Goal: Navigation & Orientation: Find specific page/section

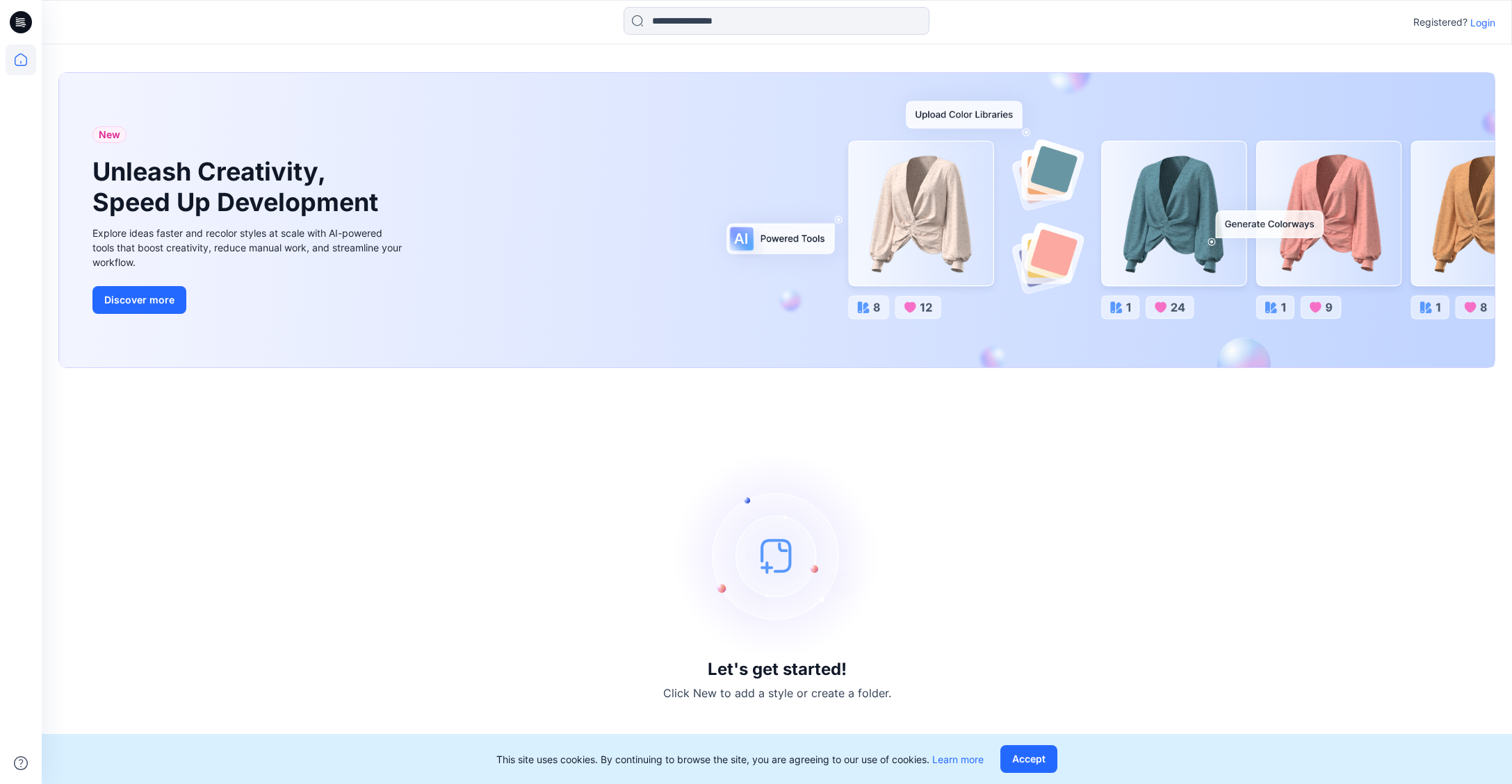
click at [1485, 23] on p "Login" at bounding box center [1482, 22] width 25 height 15
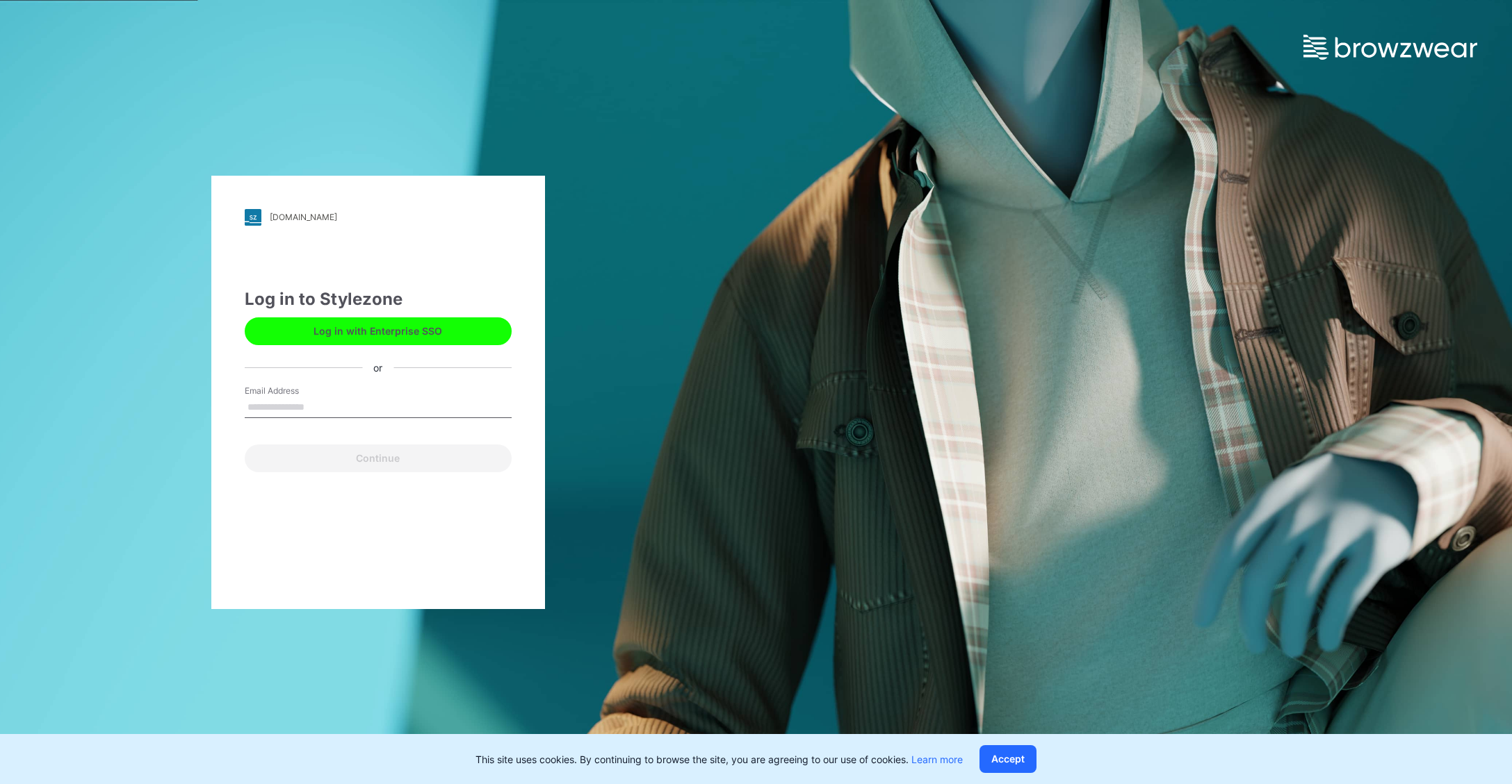
click at [417, 409] on input "Email Address" at bounding box center [379, 407] width 267 height 20
type input "**********"
click at [397, 456] on button "Continue" at bounding box center [379, 458] width 267 height 28
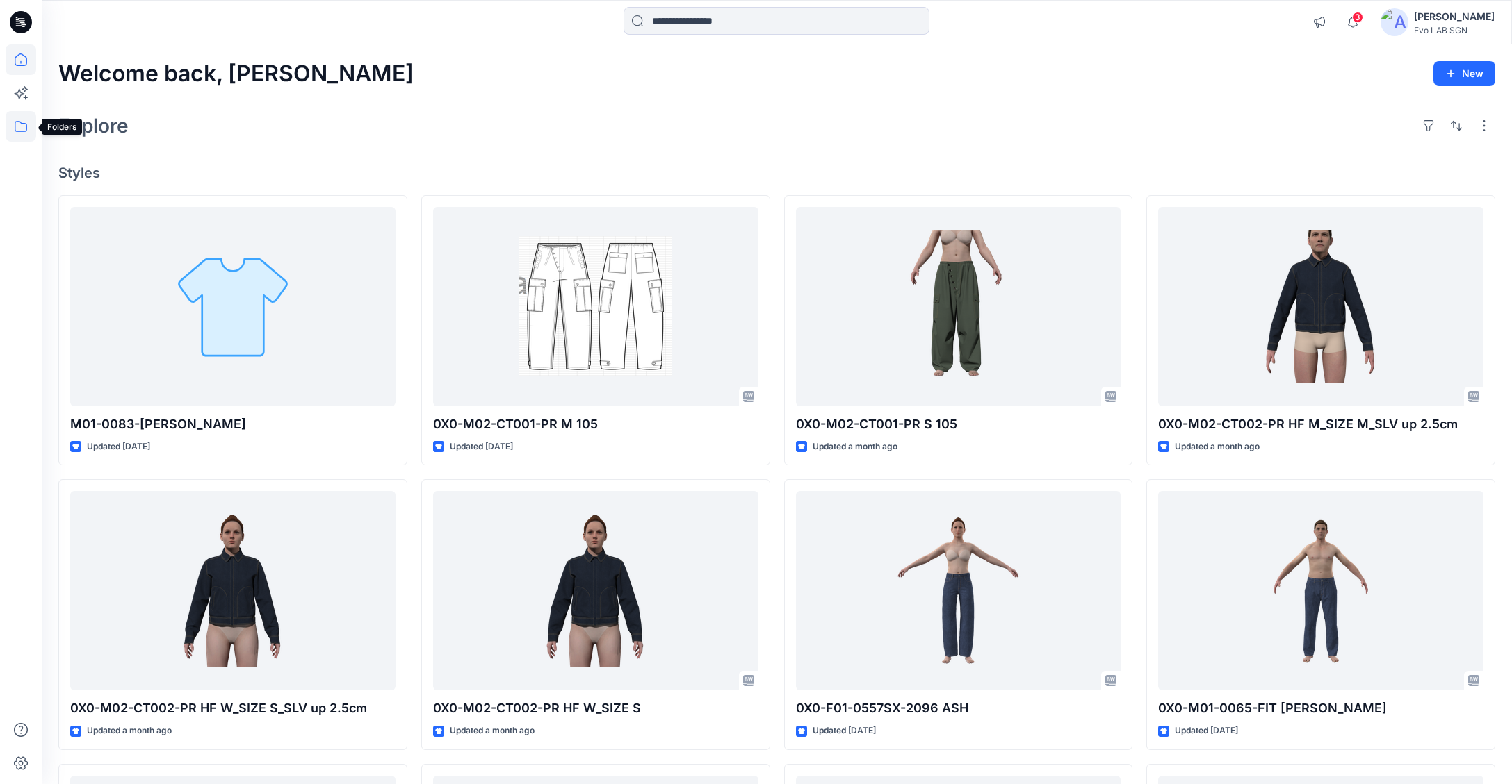
click at [28, 132] on icon at bounding box center [20, 126] width 31 height 31
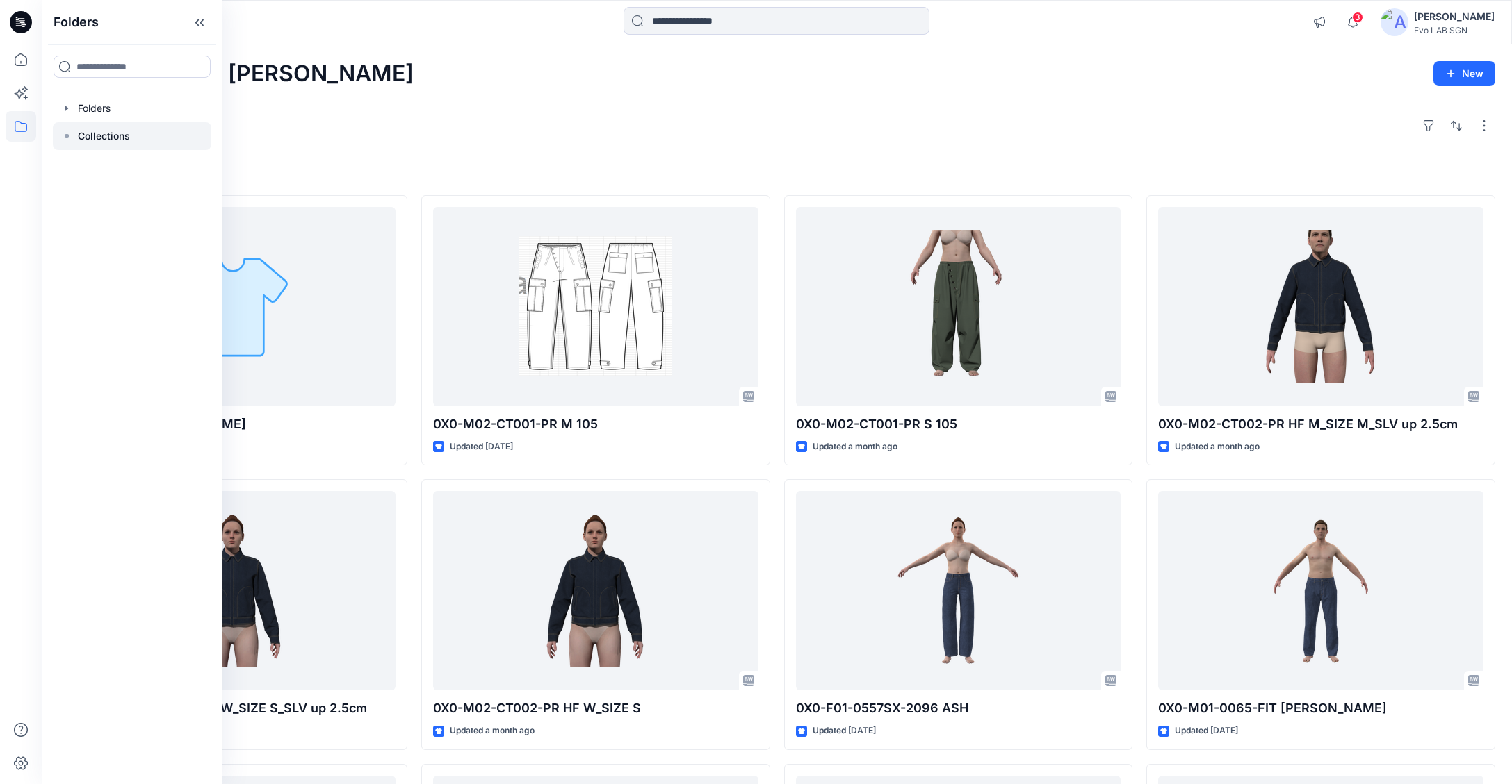
click at [101, 137] on p "Collections" at bounding box center [104, 136] width 52 height 17
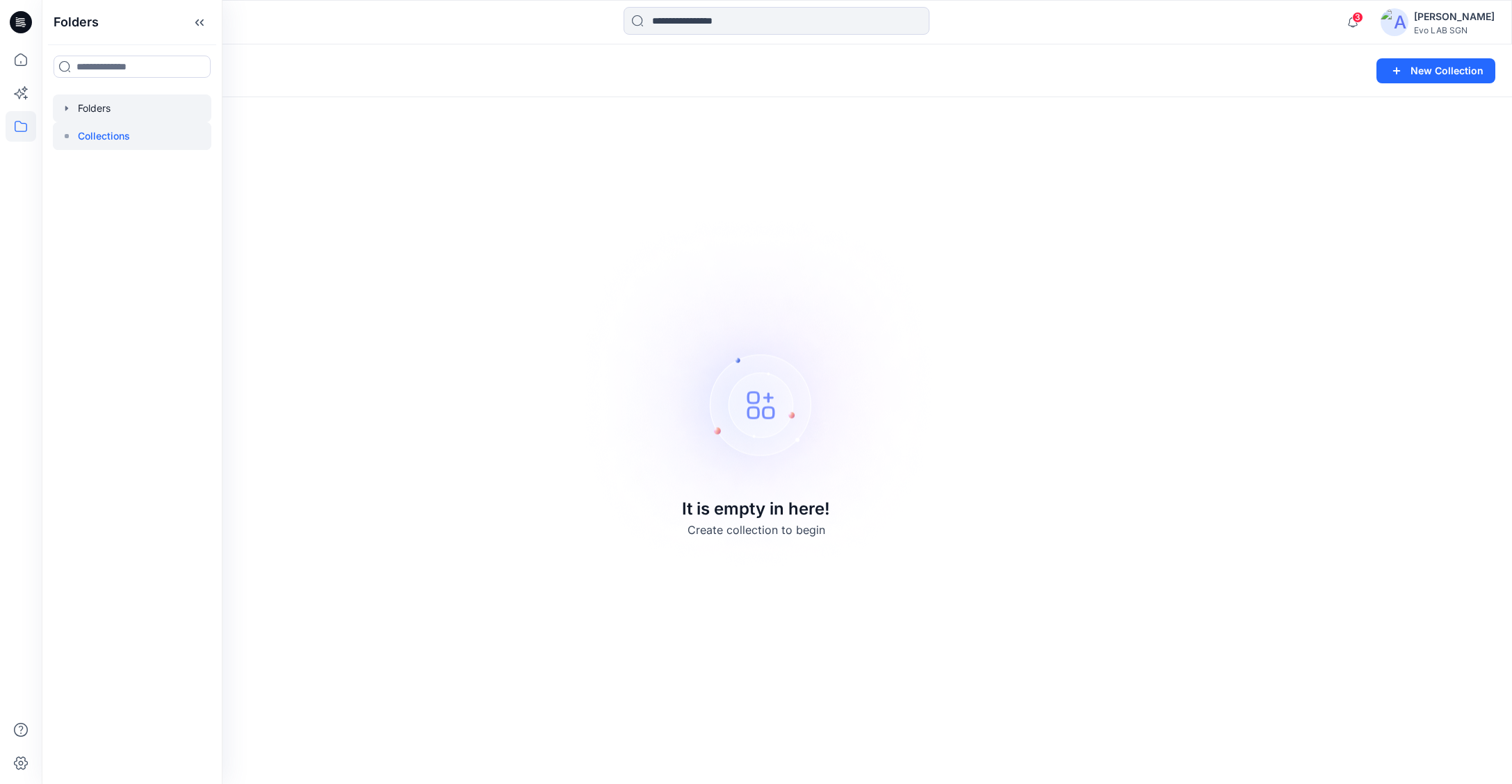
click at [77, 109] on div at bounding box center [132, 109] width 159 height 28
click at [93, 107] on div at bounding box center [132, 109] width 159 height 28
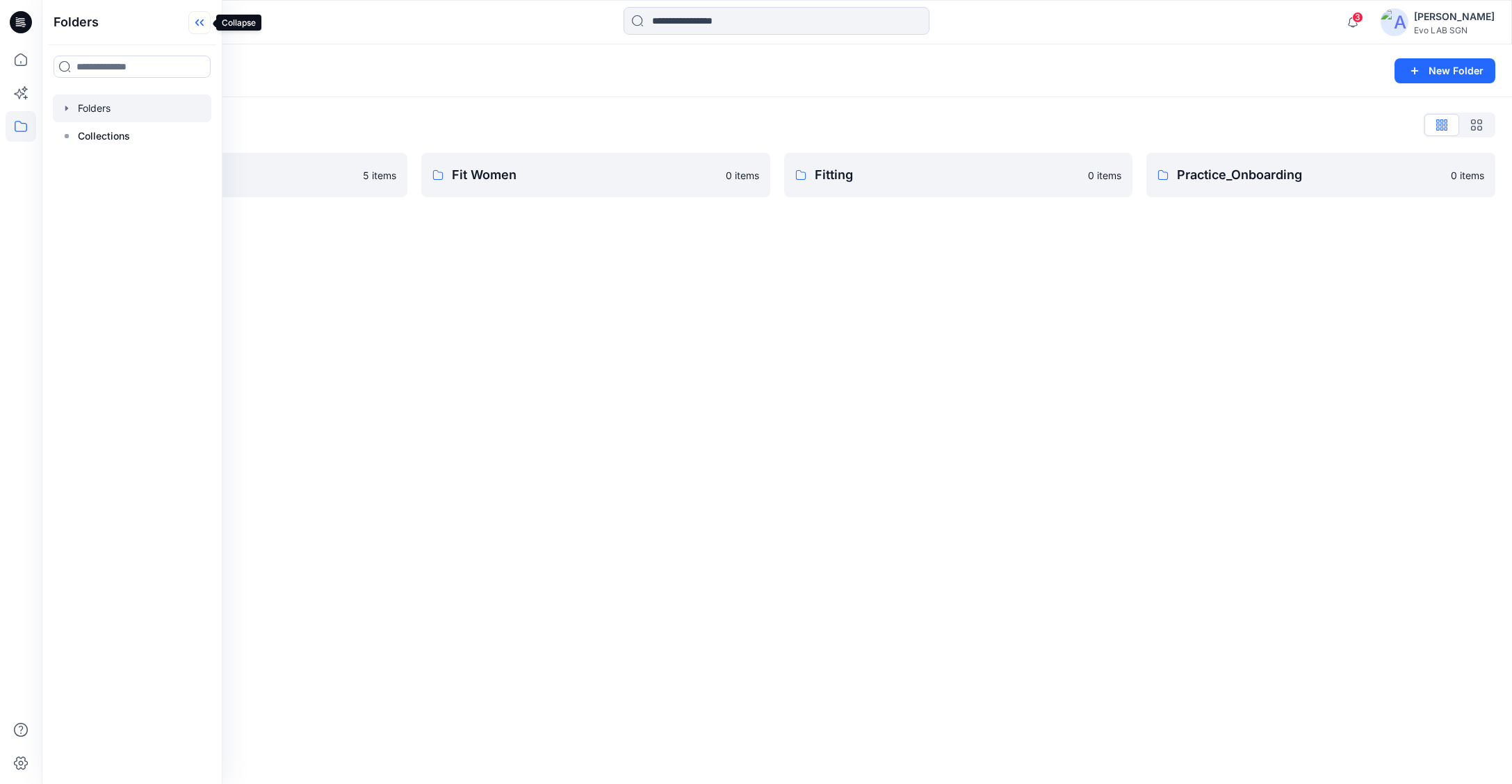
click at [201, 17] on icon at bounding box center [200, 22] width 22 height 23
click at [1480, 130] on icon "button" at bounding box center [1477, 125] width 11 height 11
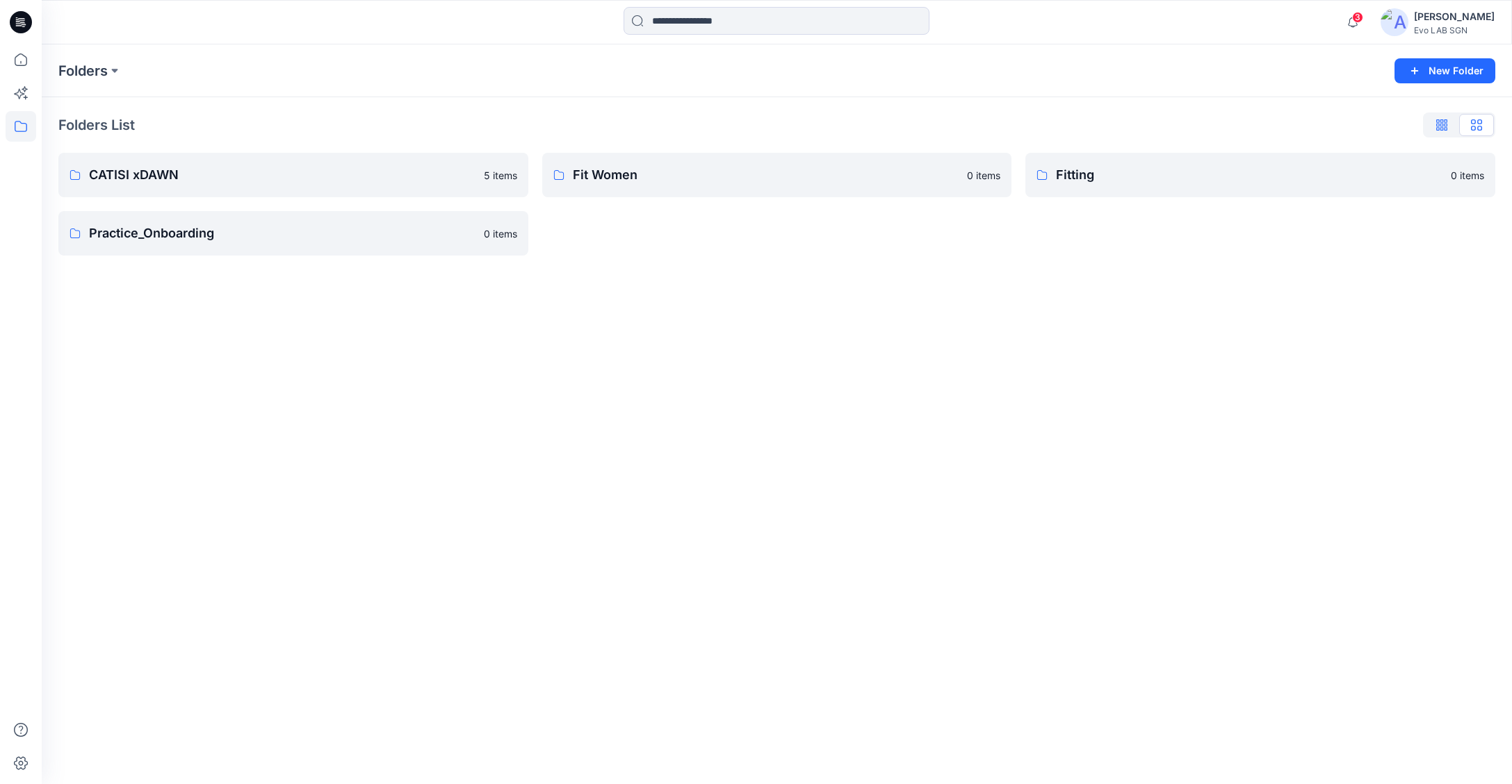
click at [1435, 124] on button "button" at bounding box center [1441, 125] width 34 height 22
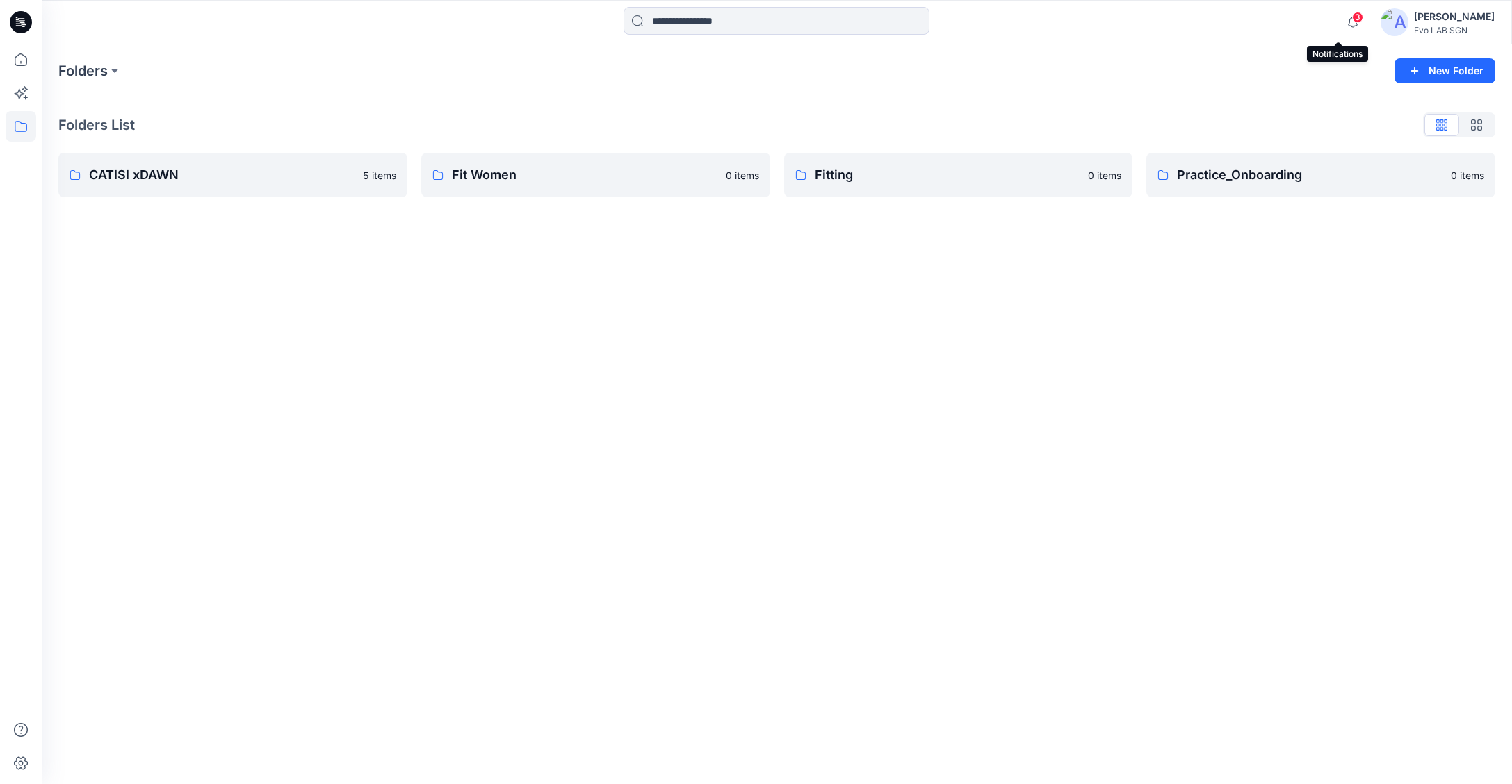
click at [1351, 18] on span "3" at bounding box center [1357, 18] width 11 height 11
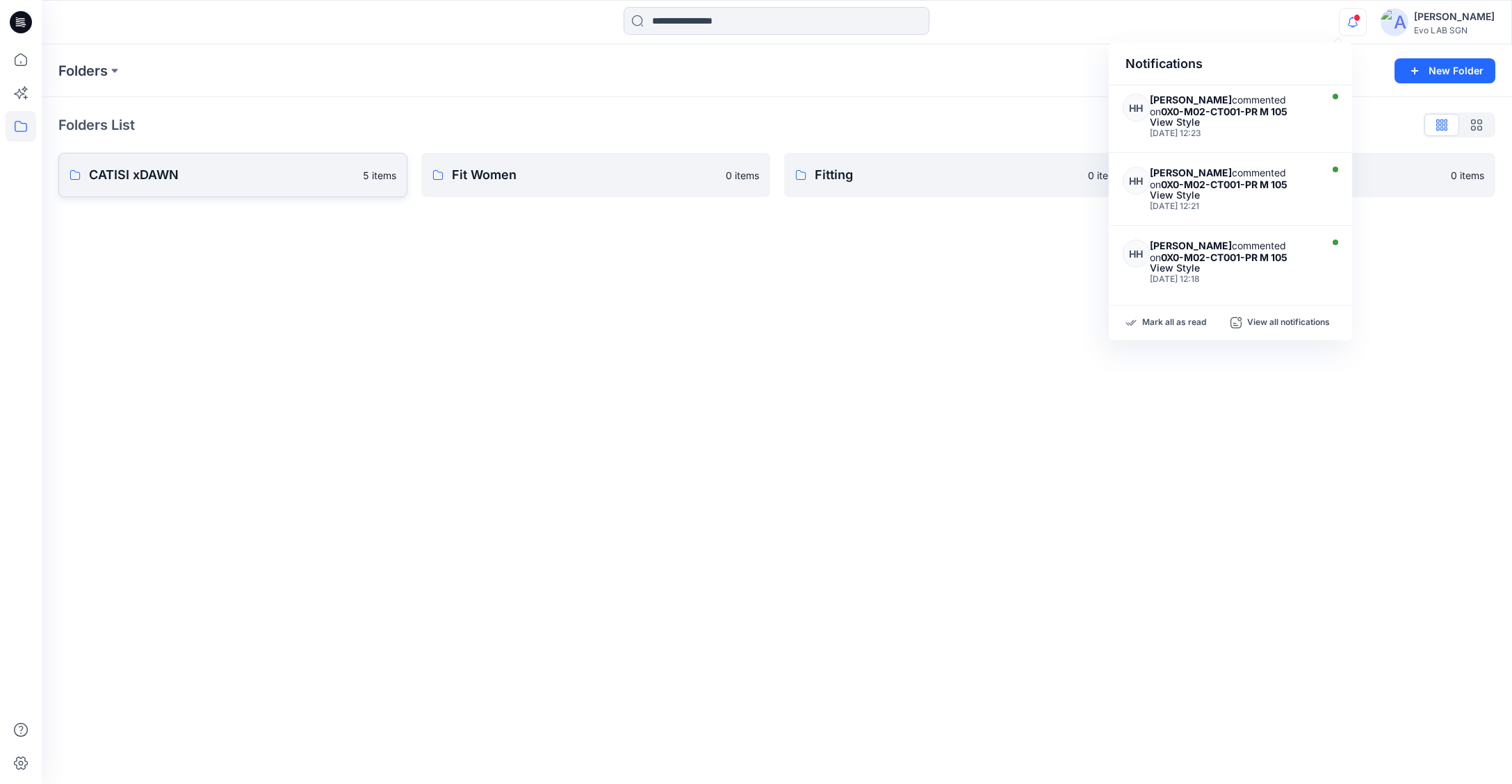
click at [305, 186] on link "CATISI xDAWN 5 items" at bounding box center [233, 175] width 349 height 45
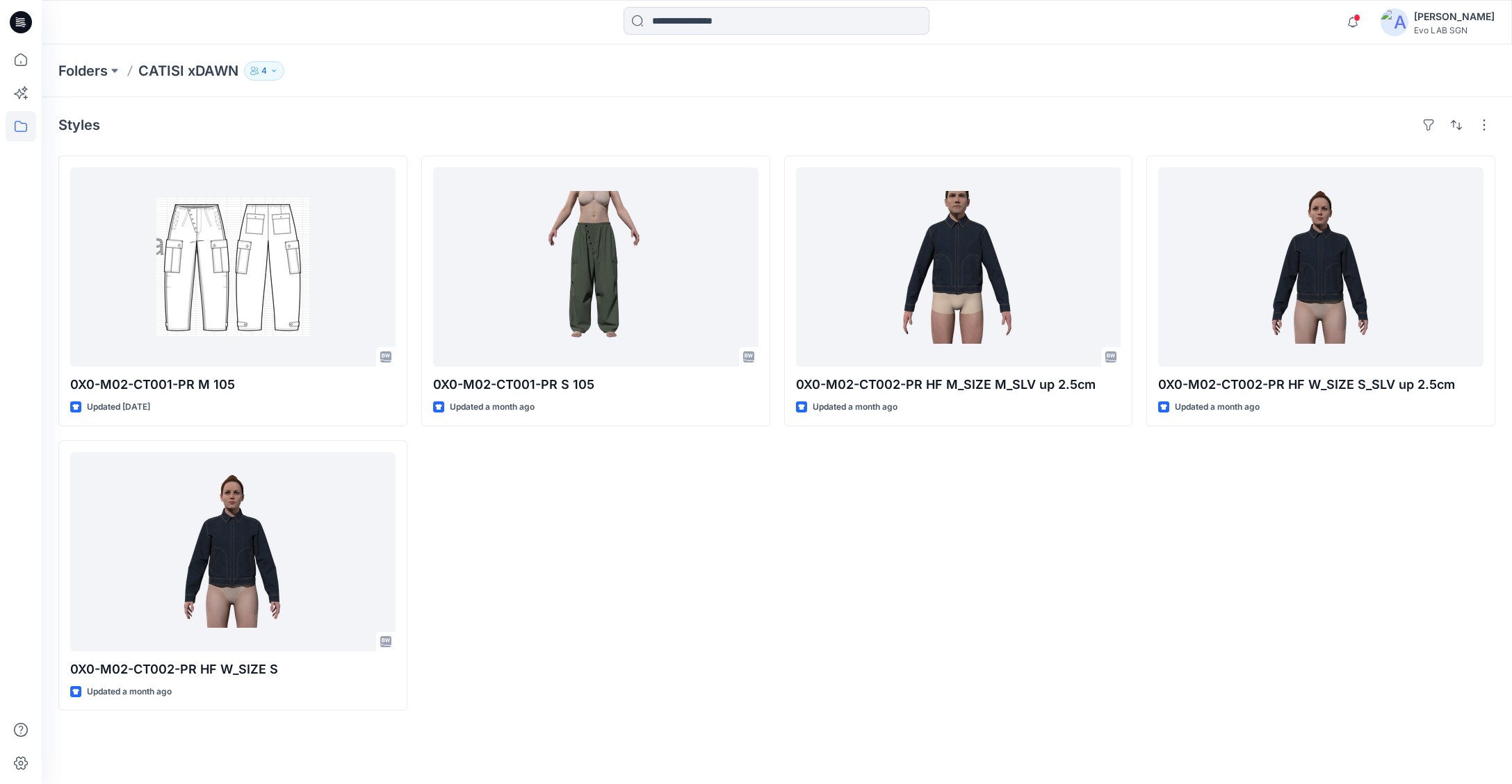
click at [181, 78] on p "CATISI xDAWN" at bounding box center [188, 71] width 100 height 19
click at [16, 66] on icon at bounding box center [20, 59] width 31 height 31
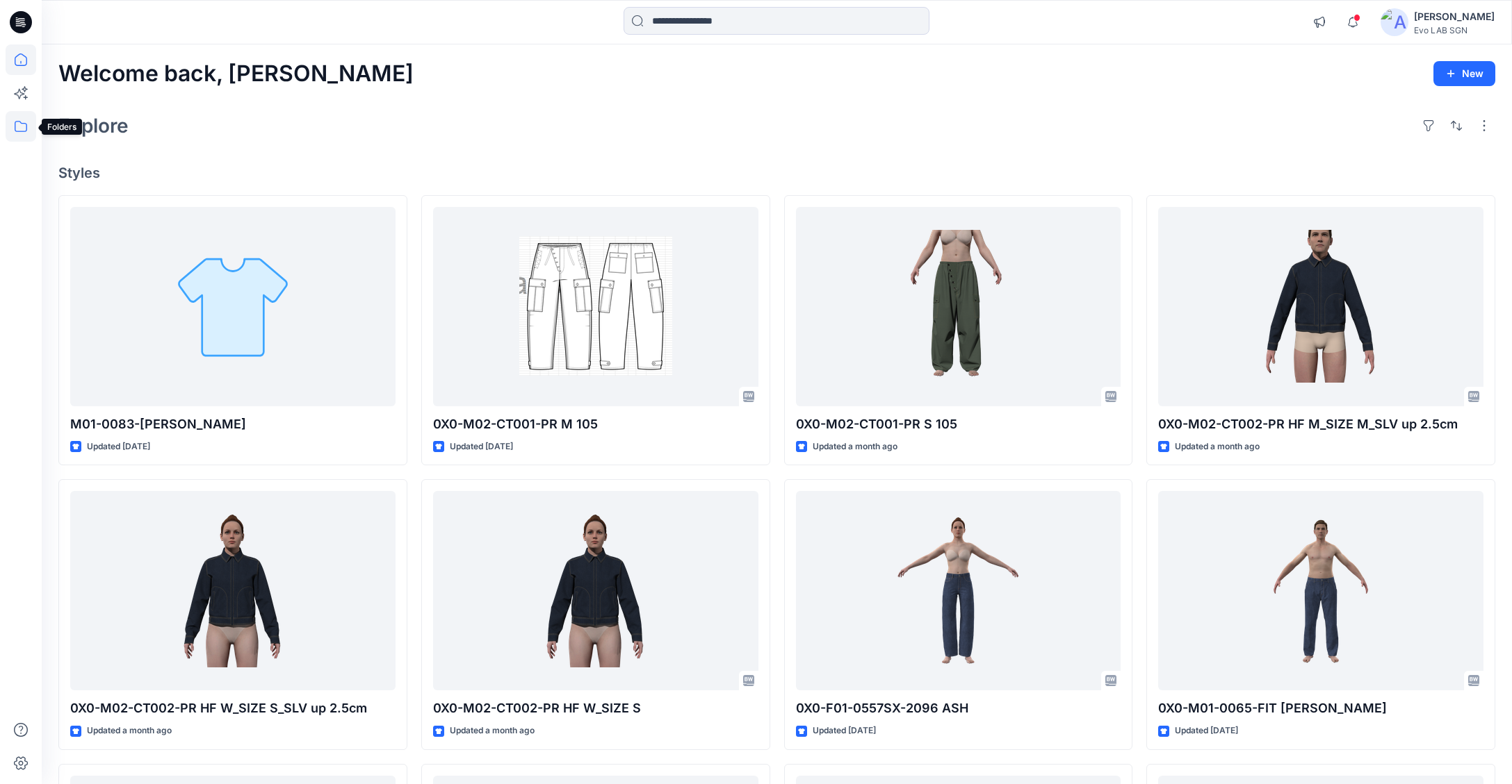
click at [19, 129] on icon at bounding box center [20, 126] width 31 height 31
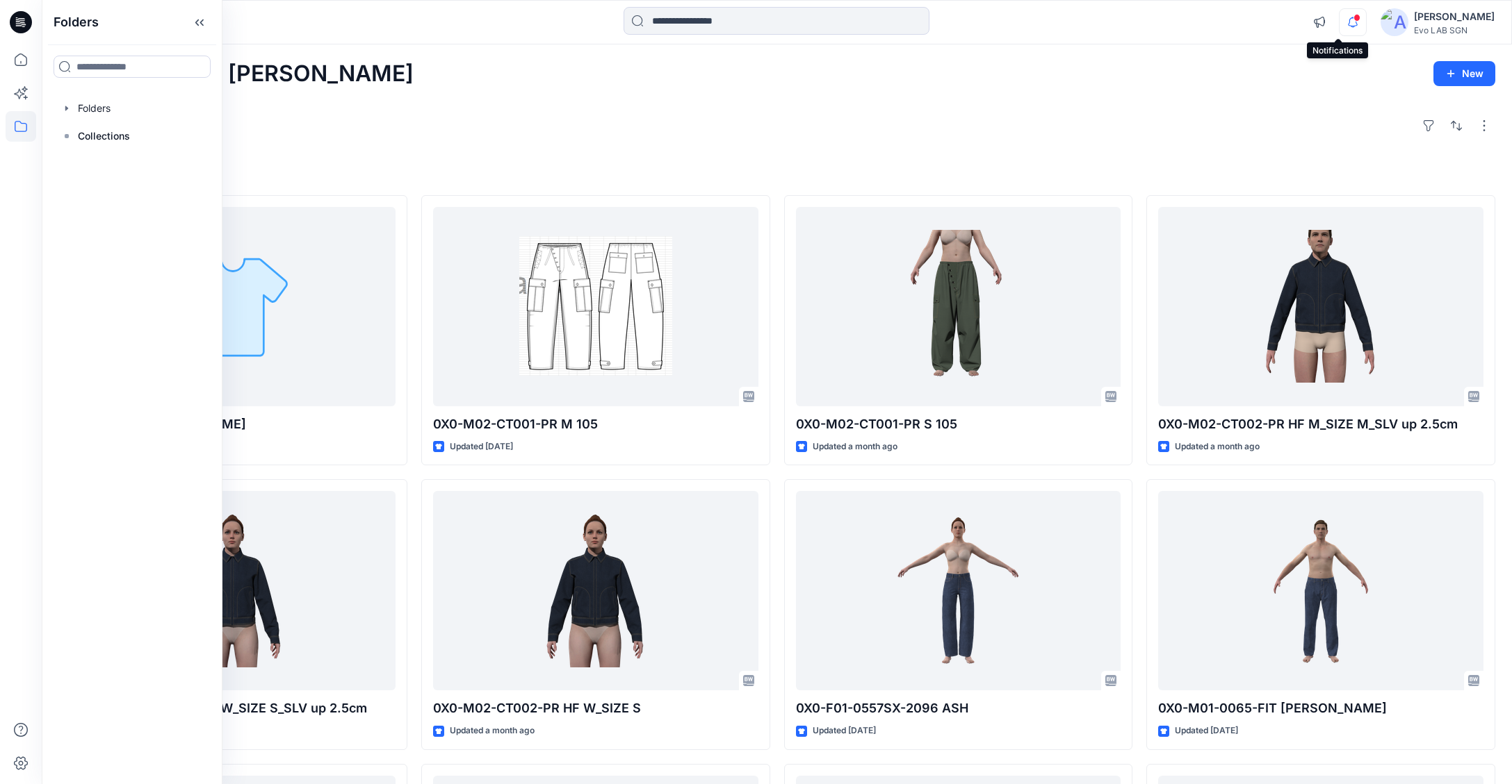
click at [1350, 23] on icon "button" at bounding box center [1352, 22] width 26 height 28
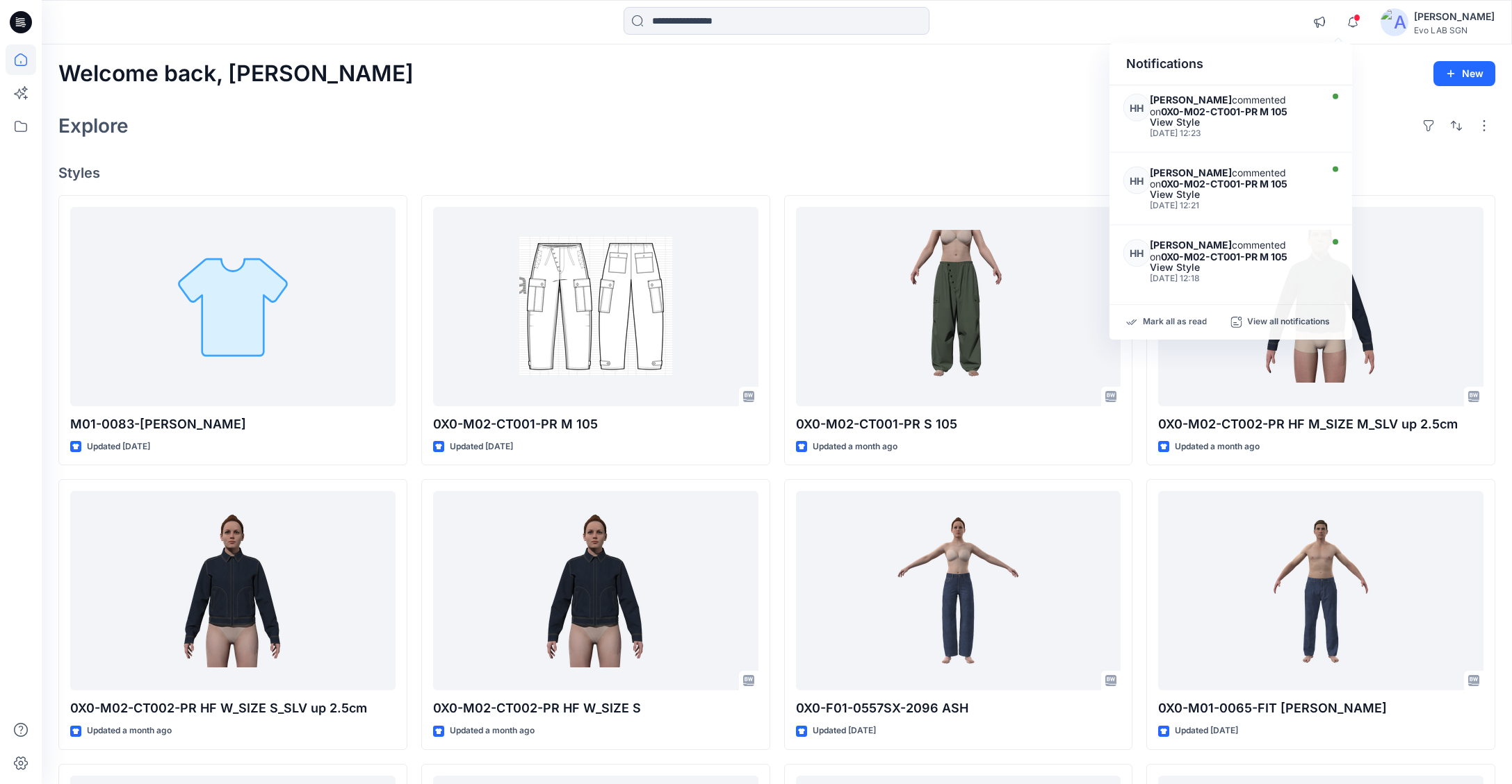
click at [814, 105] on div "Welcome back, Marian New Explore Styles M01-0083-LOOM CARPENTER Updated 3 days …" at bounding box center [777, 690] width 1470 height 1292
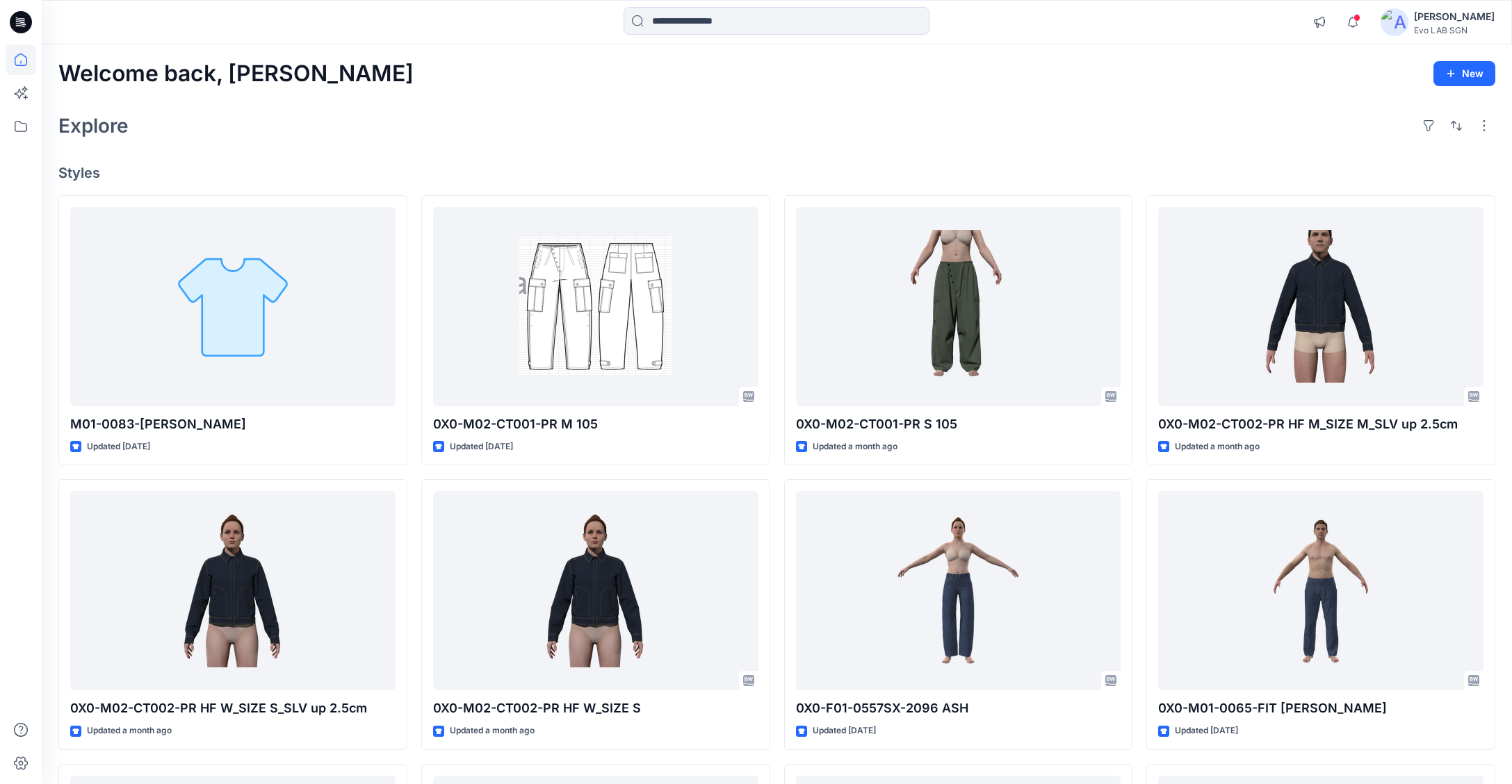
click at [20, 25] on icon at bounding box center [19, 25] width 6 height 1
click at [18, 57] on icon at bounding box center [20, 59] width 31 height 31
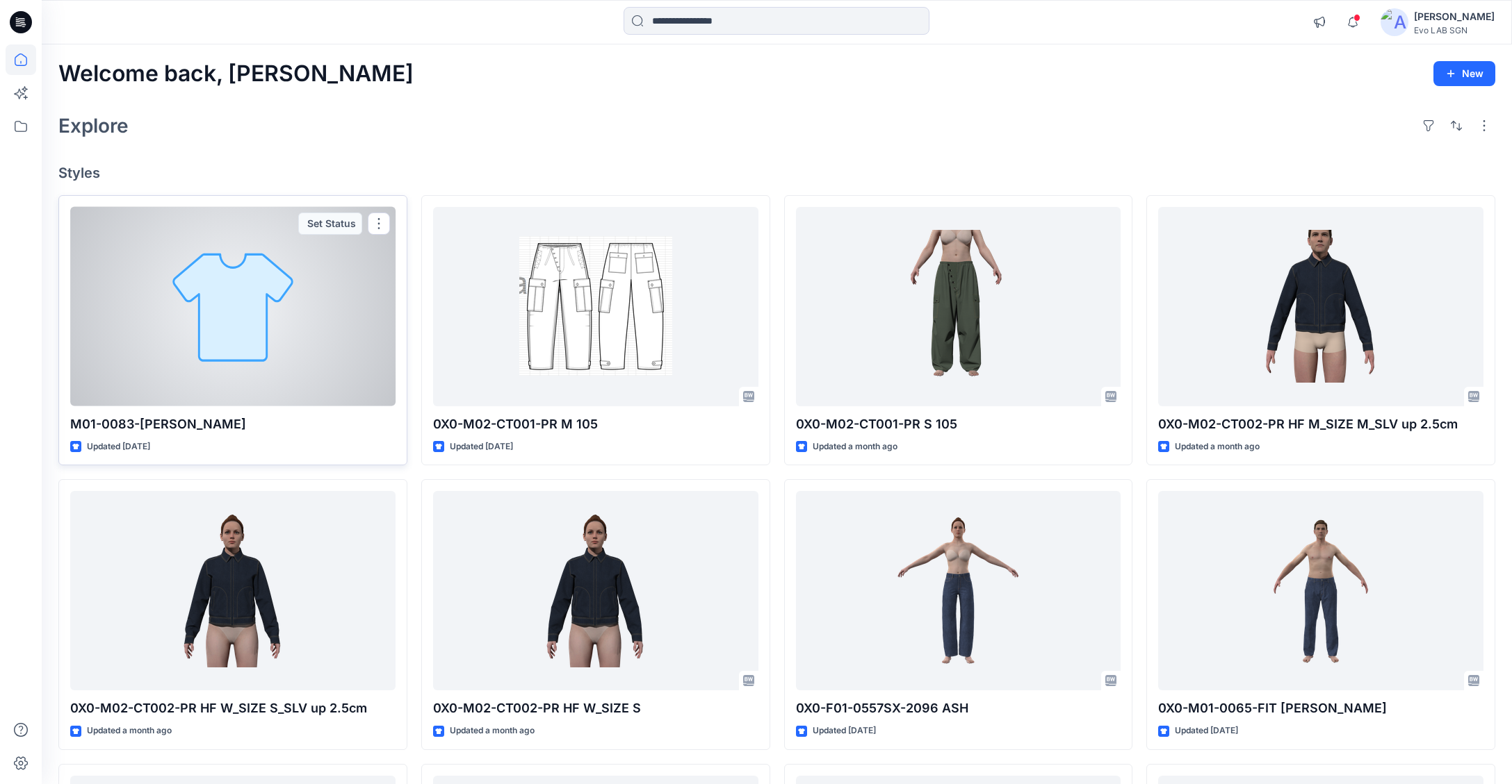
click at [314, 303] on div at bounding box center [233, 306] width 325 height 199
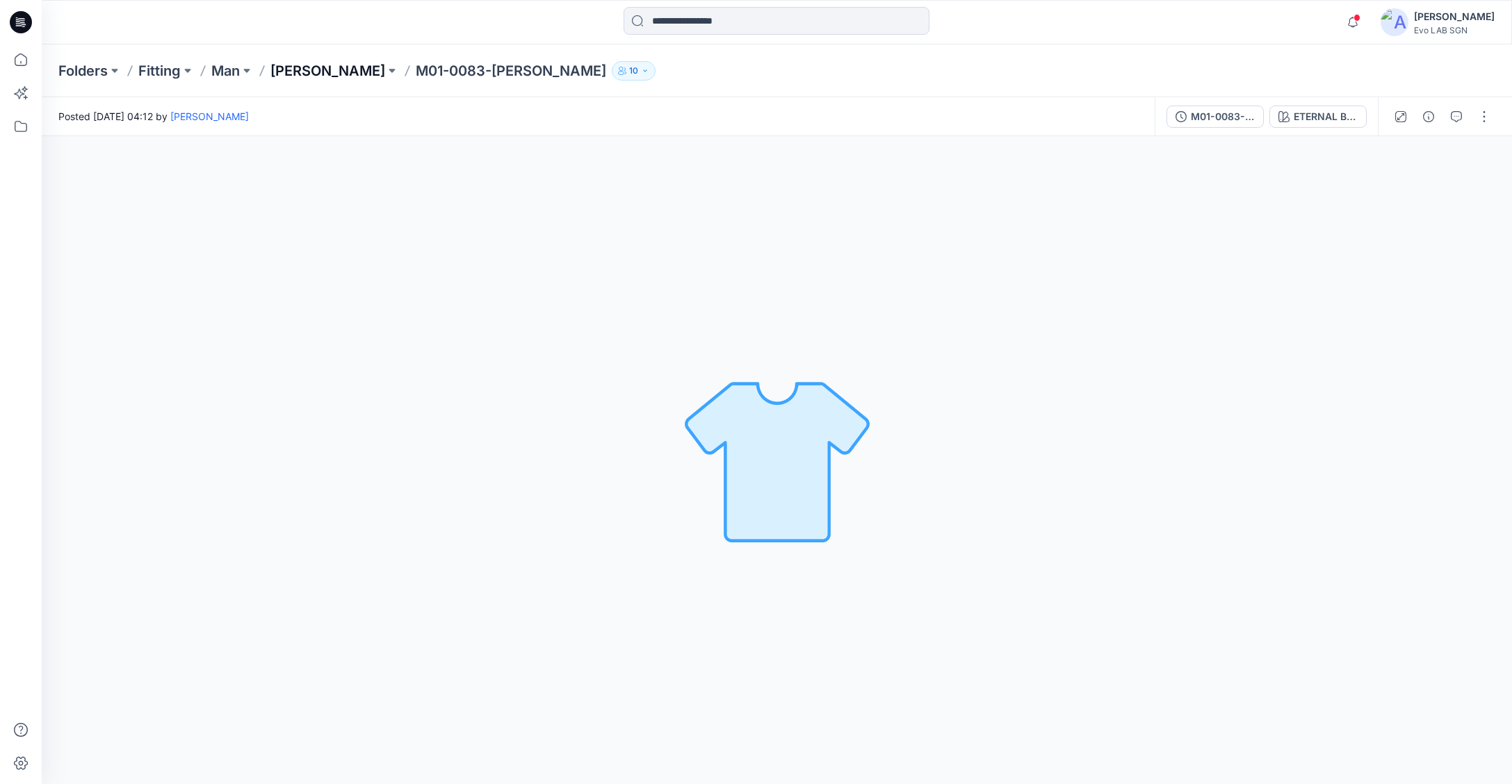
click at [305, 71] on p "DAWN" at bounding box center [328, 71] width 115 height 19
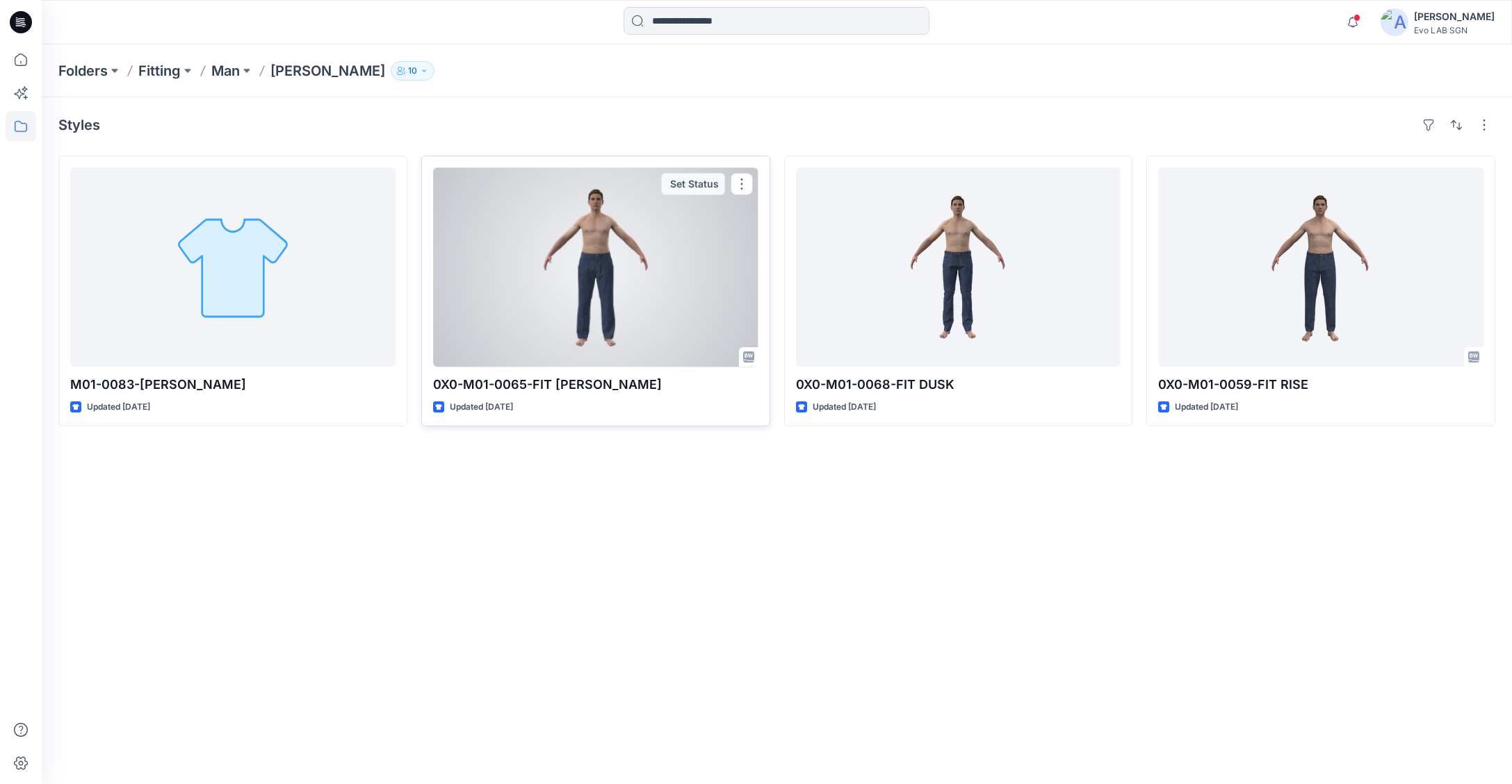
click at [652, 326] on div at bounding box center [596, 266] width 325 height 199
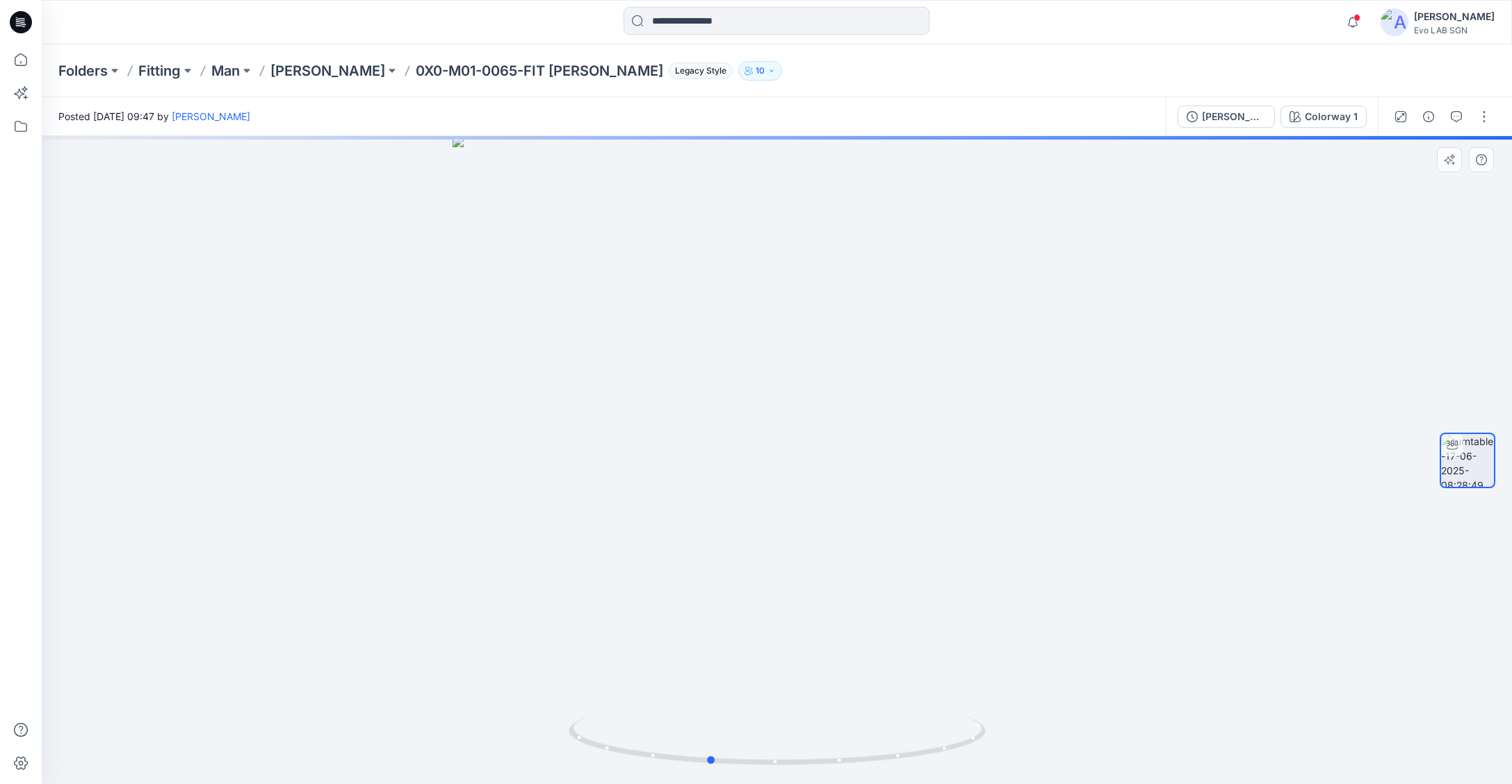
drag, startPoint x: 805, startPoint y: 471, endPoint x: 735, endPoint y: 476, distance: 70.2
click at [735, 476] on div at bounding box center [777, 460] width 1470 height 649
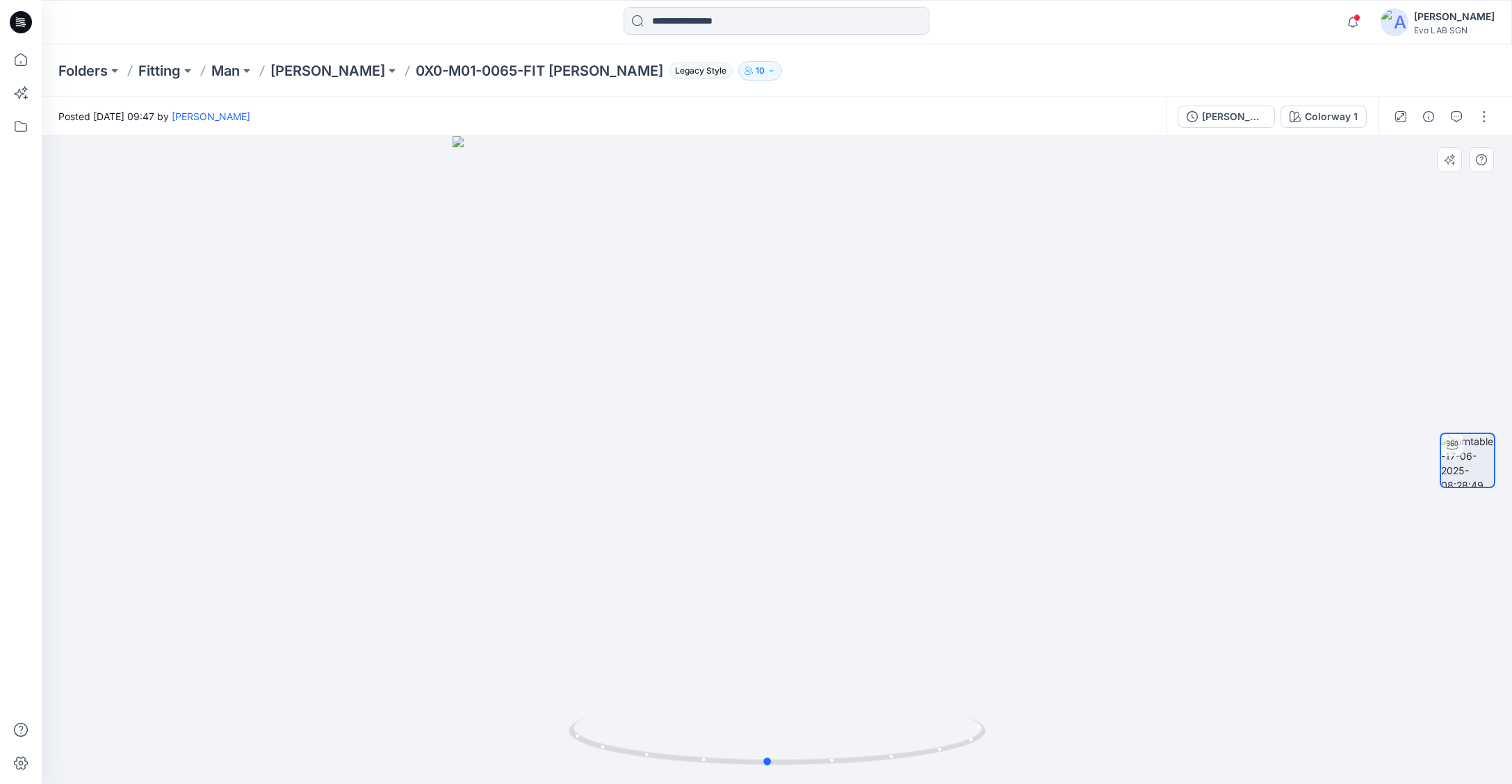
drag, startPoint x: 743, startPoint y: 473, endPoint x: 803, endPoint y: 473, distance: 60.0
click at [803, 473] on div at bounding box center [777, 460] width 1470 height 649
drag, startPoint x: 922, startPoint y: 457, endPoint x: 811, endPoint y: 456, distance: 111.0
click at [811, 456] on div at bounding box center [777, 460] width 1470 height 649
drag, startPoint x: 811, startPoint y: 456, endPoint x: 721, endPoint y: 437, distance: 92.0
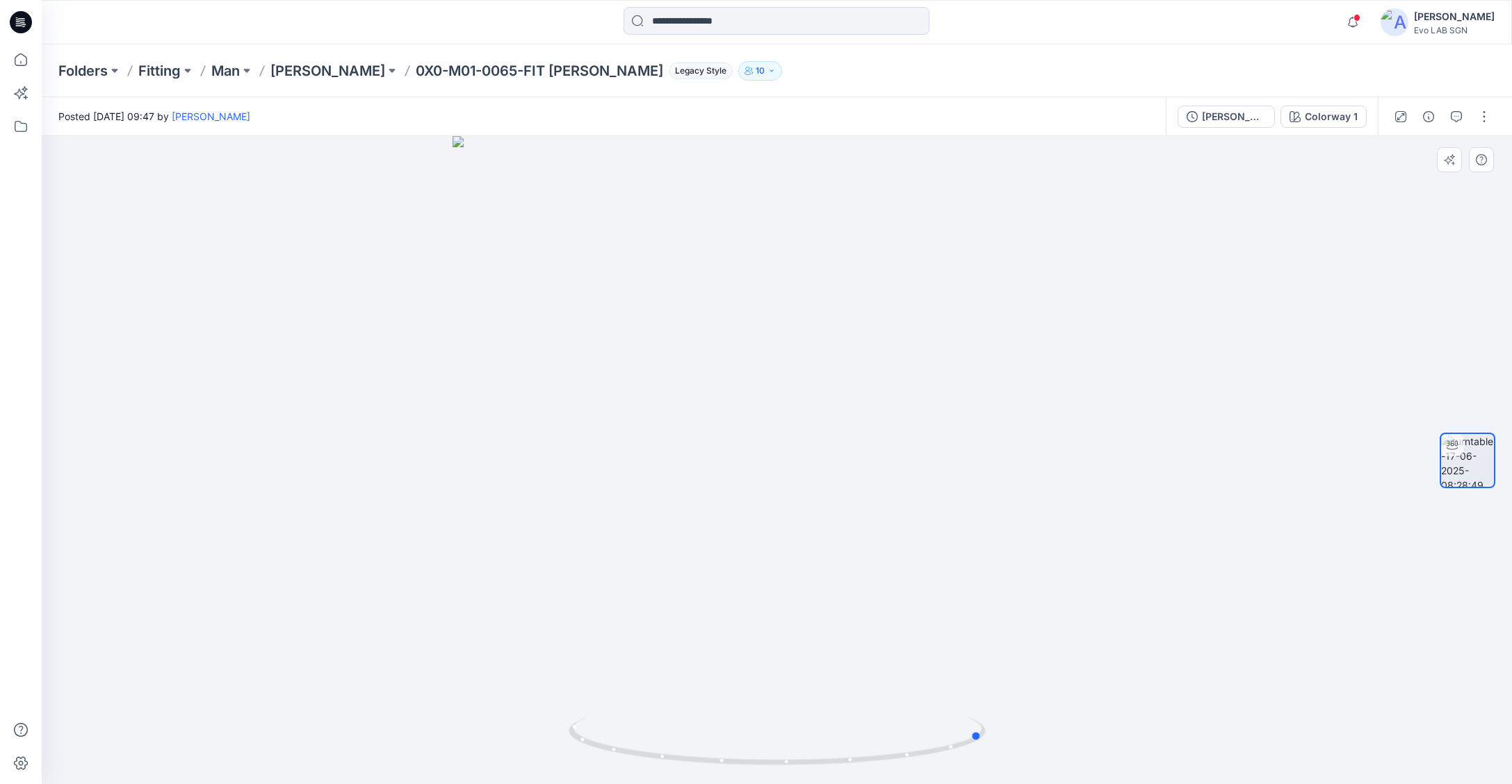
click at [721, 437] on div at bounding box center [777, 460] width 1470 height 649
click at [296, 73] on p "DAWN" at bounding box center [328, 71] width 115 height 19
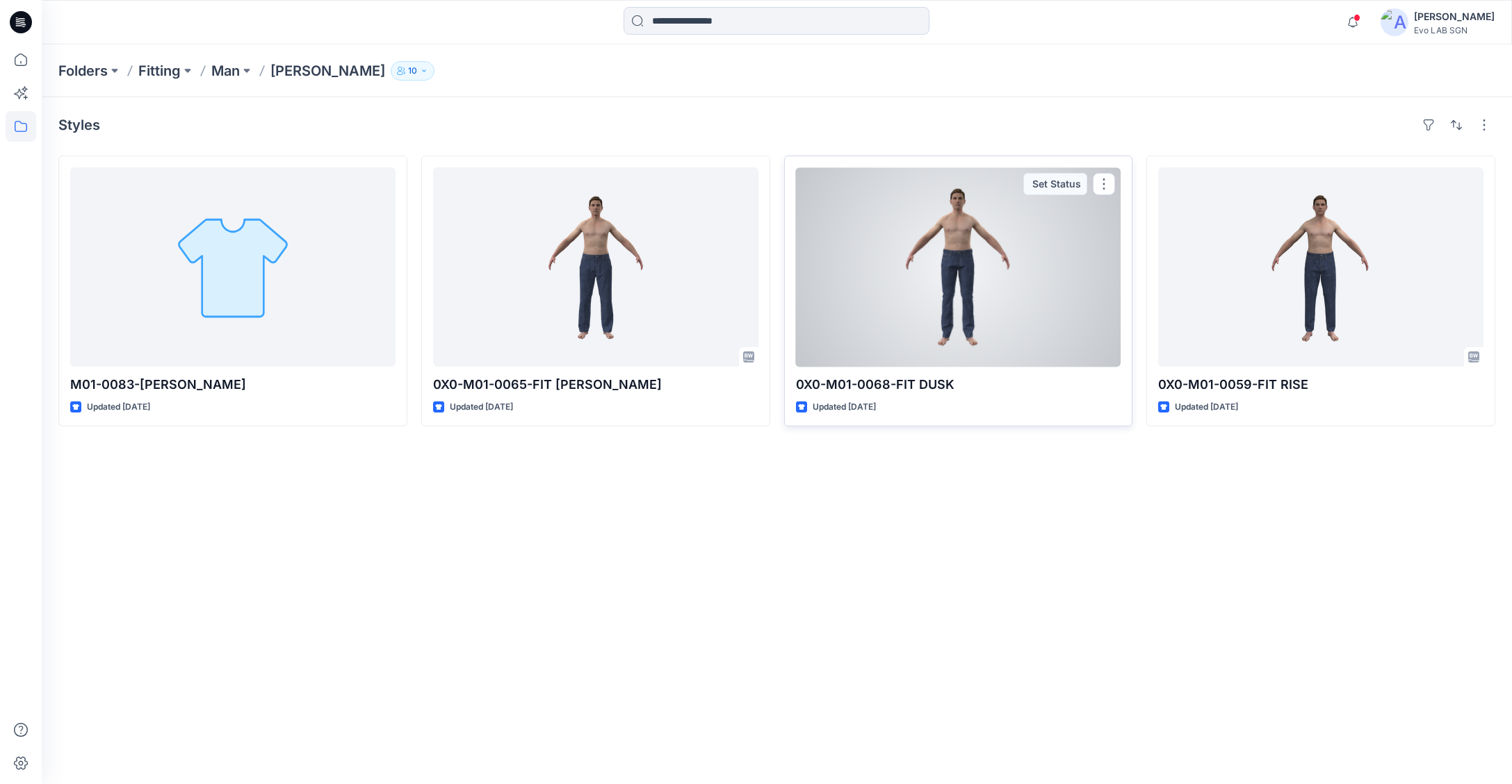
click at [940, 236] on div at bounding box center [958, 266] width 325 height 199
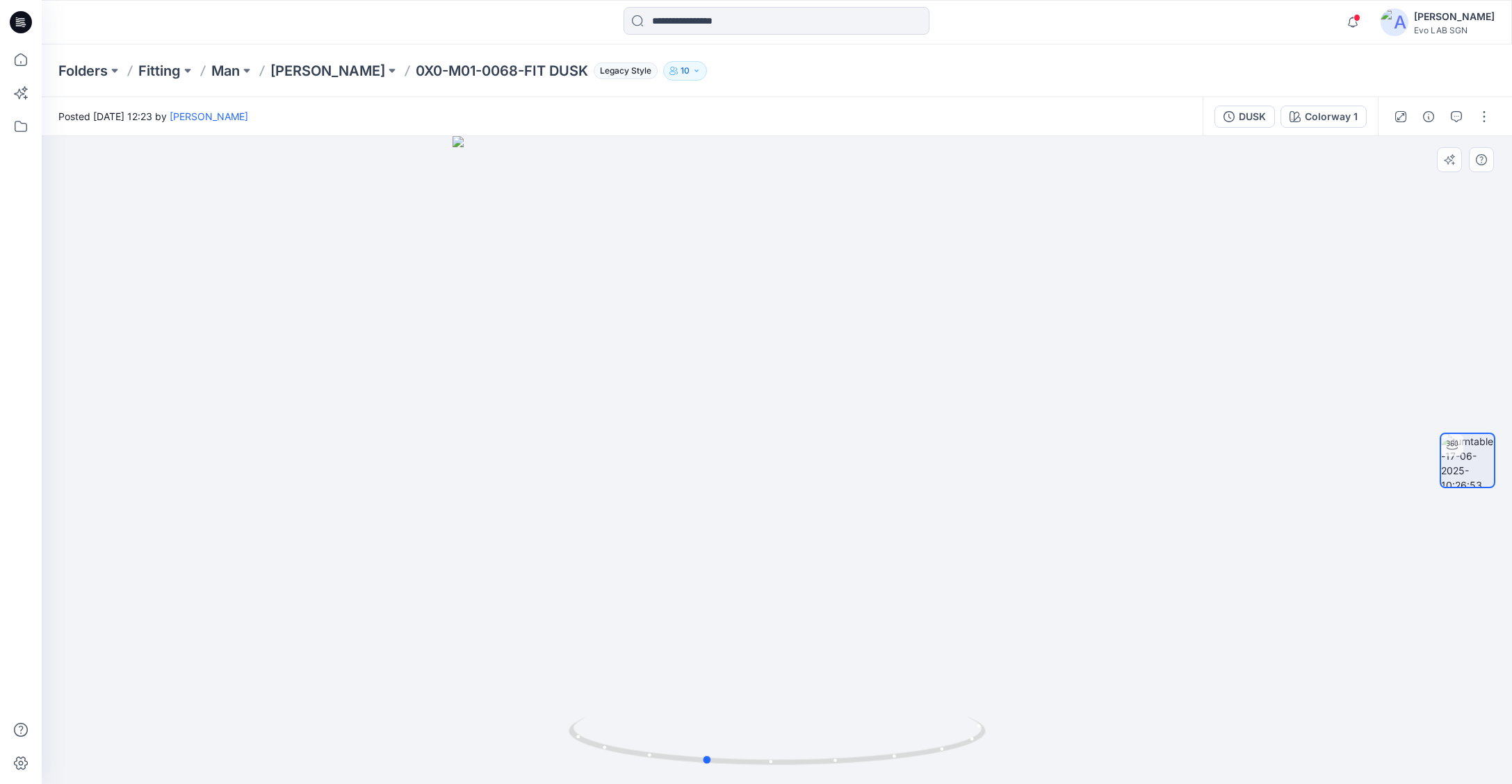
drag, startPoint x: 821, startPoint y: 545, endPoint x: 745, endPoint y: 550, distance: 76.2
click at [745, 550] on div at bounding box center [777, 460] width 1470 height 649
drag, startPoint x: 745, startPoint y: 550, endPoint x: 650, endPoint y: 541, distance: 95.4
click at [650, 541] on div at bounding box center [777, 460] width 1470 height 649
drag, startPoint x: 757, startPoint y: 545, endPoint x: 729, endPoint y: 539, distance: 28.6
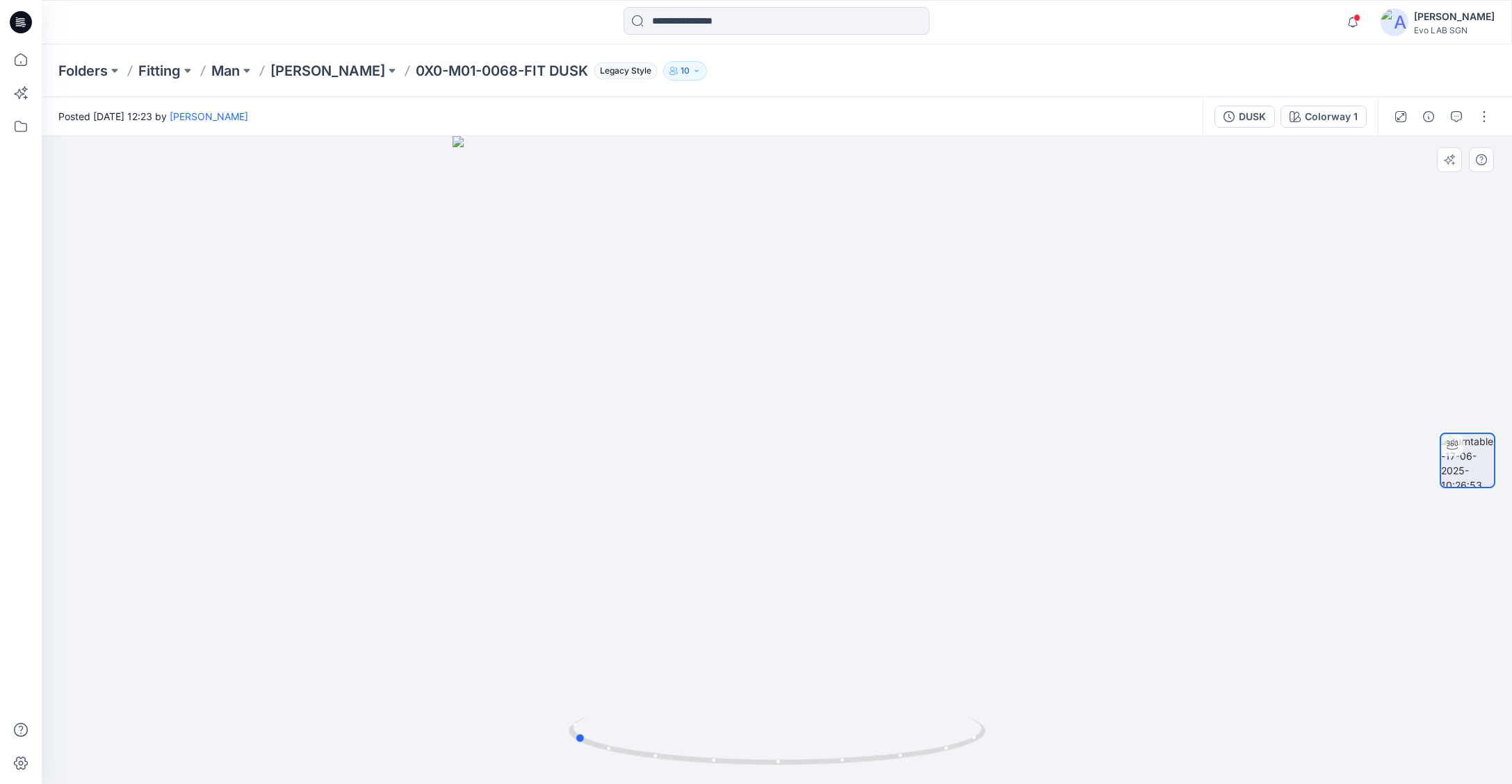
click at [728, 540] on div at bounding box center [777, 460] width 1470 height 649
drag, startPoint x: 729, startPoint y: 539, endPoint x: 632, endPoint y: 527, distance: 97.7
click at [632, 527] on div at bounding box center [777, 460] width 1470 height 649
click at [300, 75] on p "DAWN" at bounding box center [328, 71] width 115 height 19
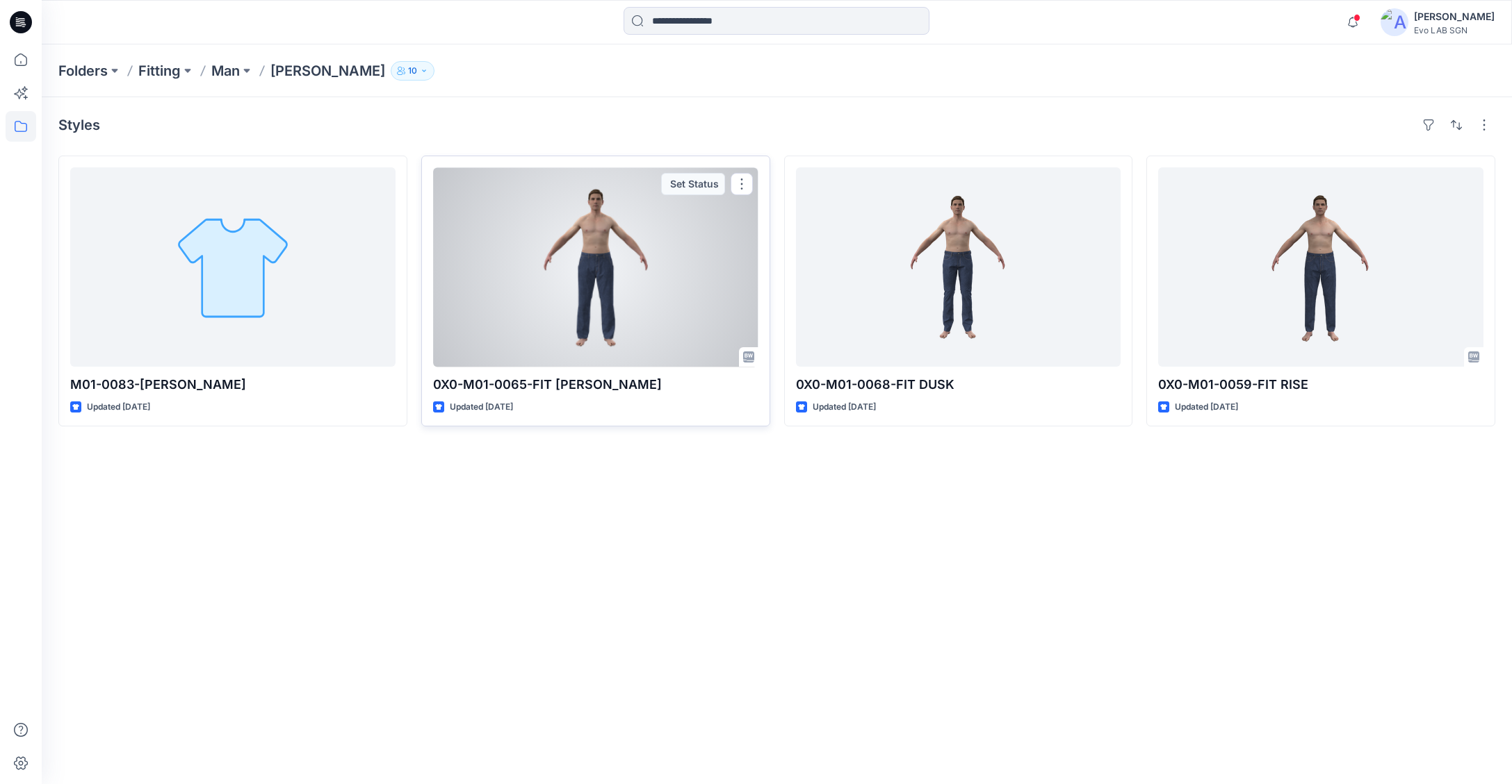
click at [629, 284] on div at bounding box center [596, 266] width 325 height 199
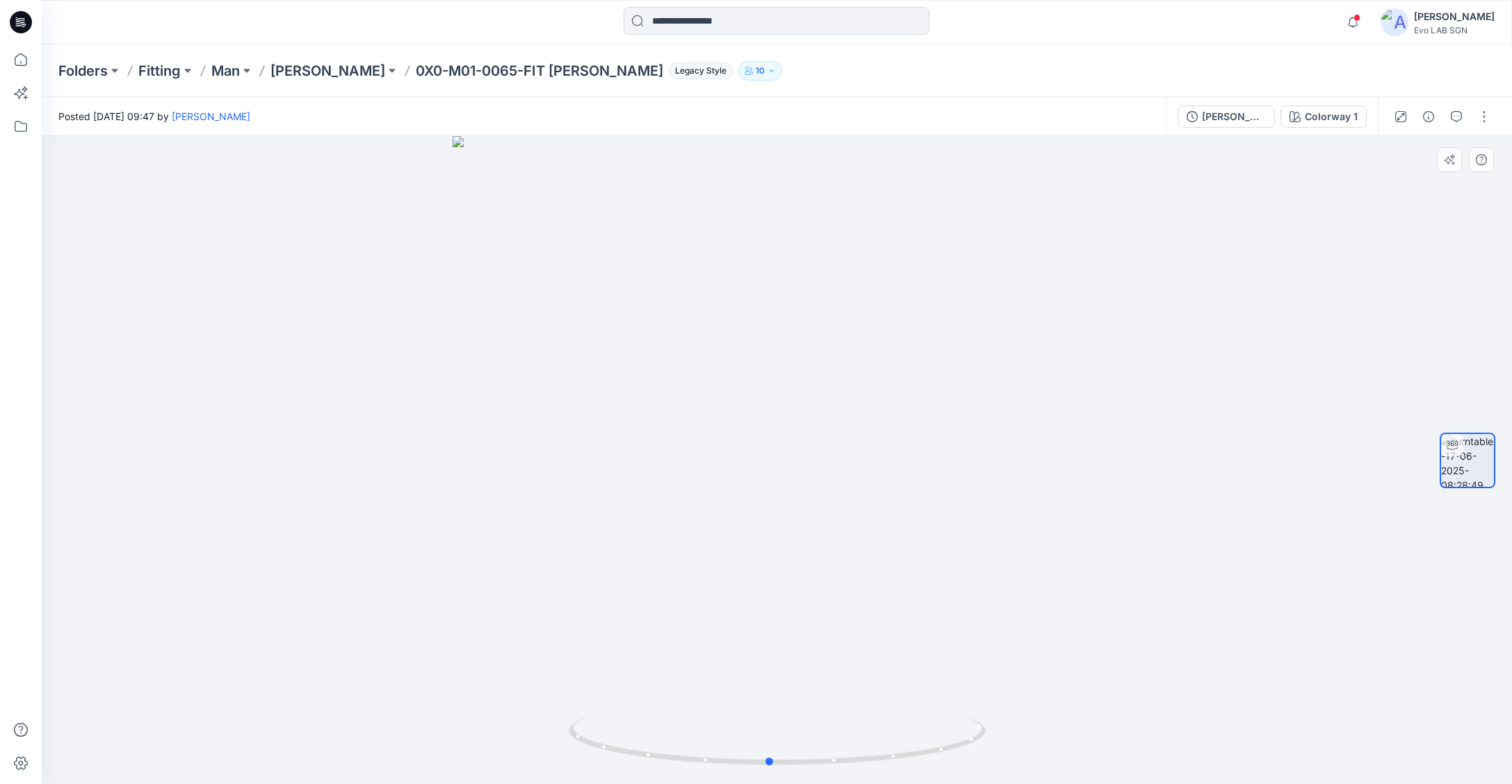
drag, startPoint x: 836, startPoint y: 463, endPoint x: 760, endPoint y: 466, distance: 76.1
click at [760, 466] on div at bounding box center [777, 460] width 1470 height 649
drag, startPoint x: 804, startPoint y: 480, endPoint x: 737, endPoint y: 478, distance: 67.0
click at [737, 478] on div at bounding box center [777, 460] width 1470 height 649
click at [298, 71] on p "DAWN" at bounding box center [328, 71] width 115 height 19
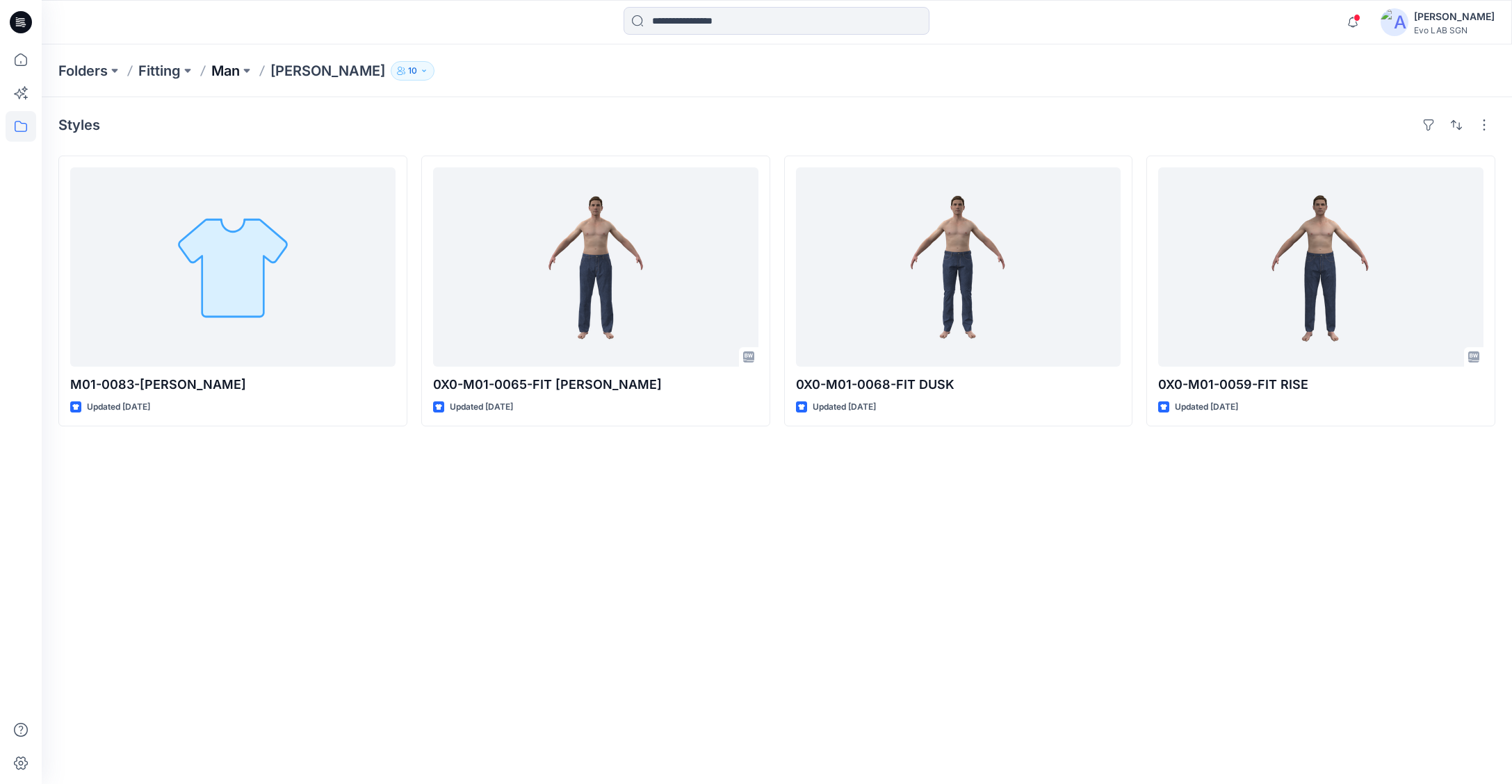
click at [225, 73] on p "Man" at bounding box center [226, 71] width 29 height 19
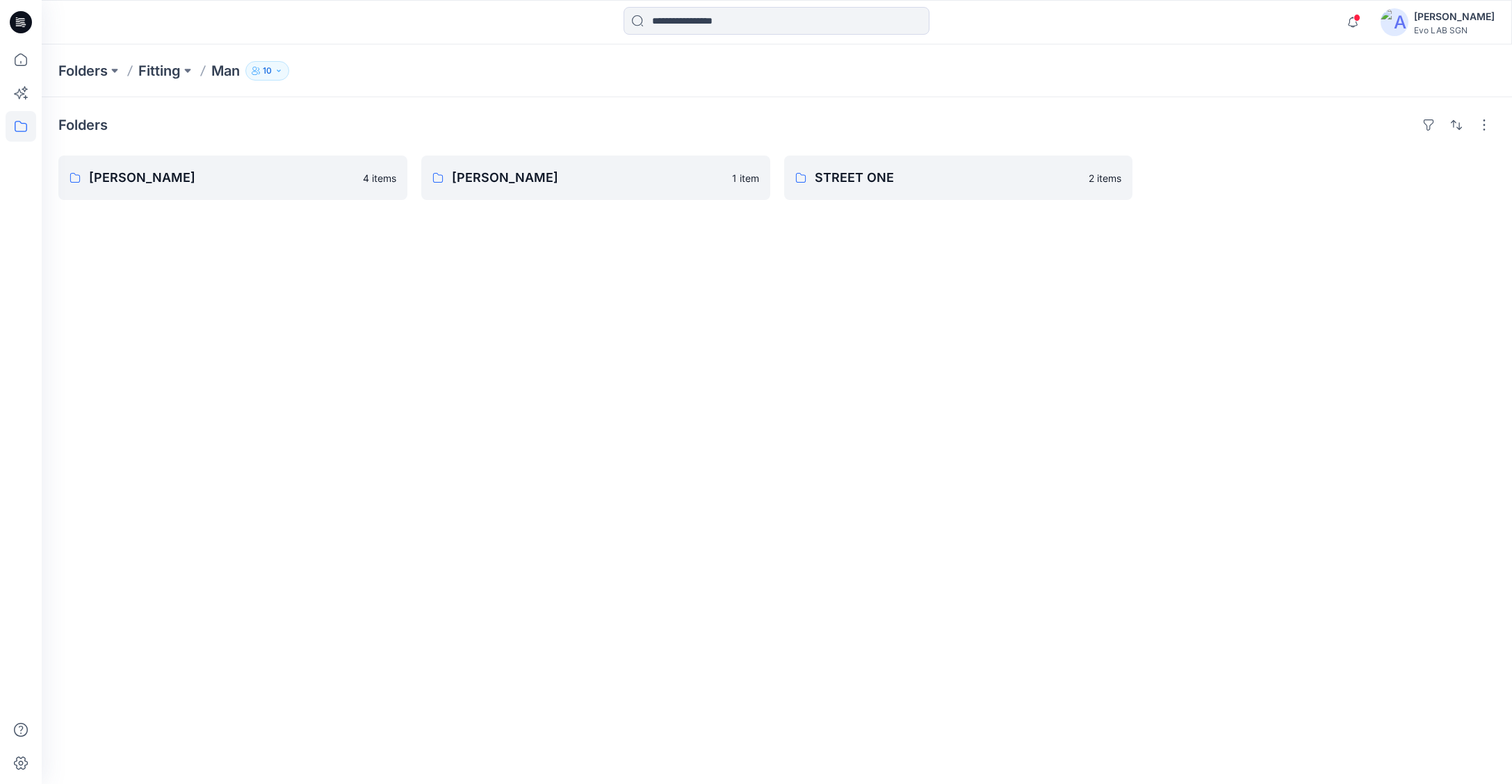
click at [228, 69] on p "Man" at bounding box center [226, 71] width 29 height 19
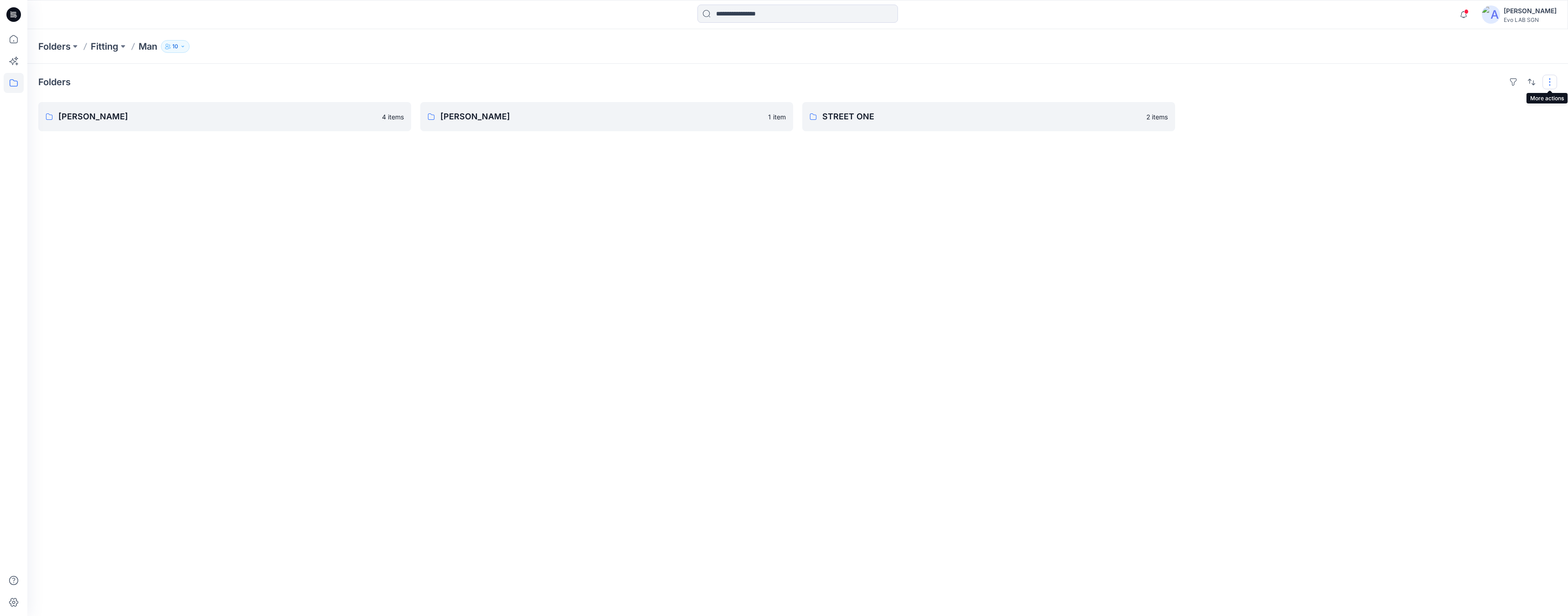
click at [991, 81] on button "button" at bounding box center [1550, 82] width 15 height 15
click at [991, 137] on button "Card" at bounding box center [1432, 131] width 79 height 18
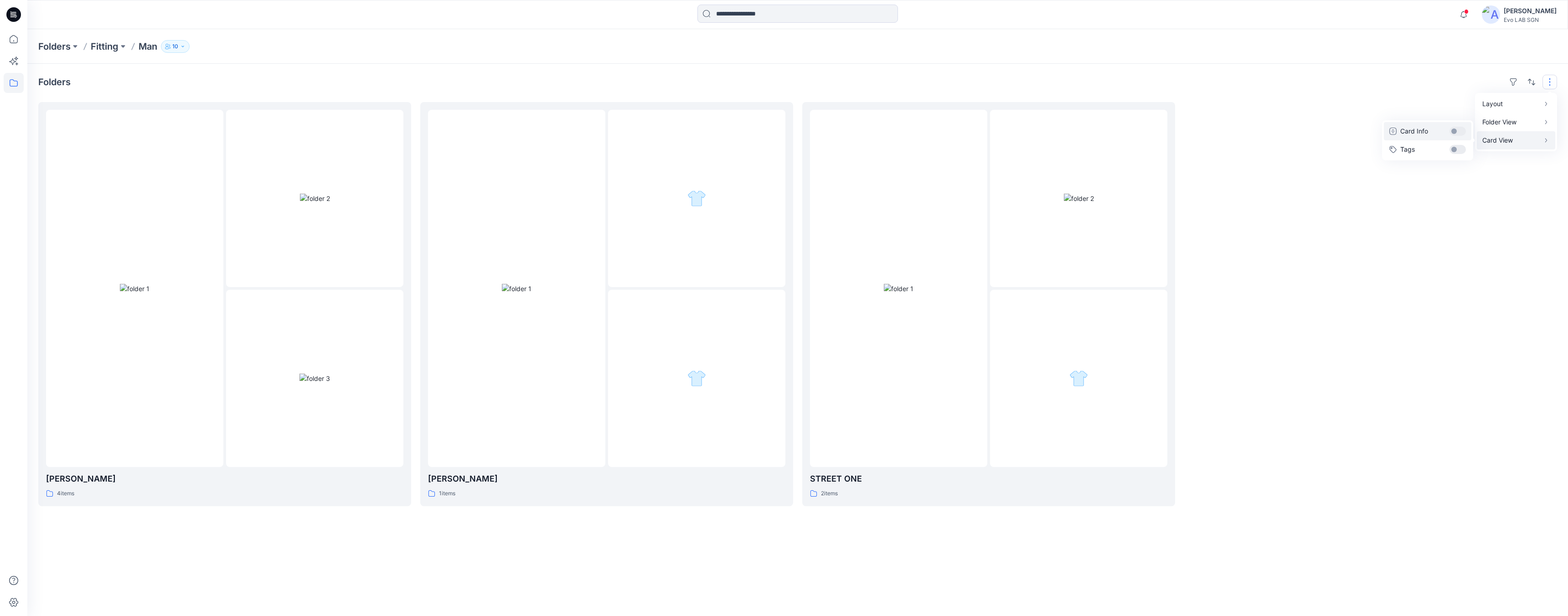
click at [991, 133] on button "Card Info" at bounding box center [1427, 131] width 88 height 18
click at [991, 132] on button "Card Info" at bounding box center [1427, 131] width 88 height 18
click at [991, 124] on p "Folder View" at bounding box center [1511, 122] width 57 height 11
click at [991, 115] on button "Compact" at bounding box center [1432, 113] width 79 height 18
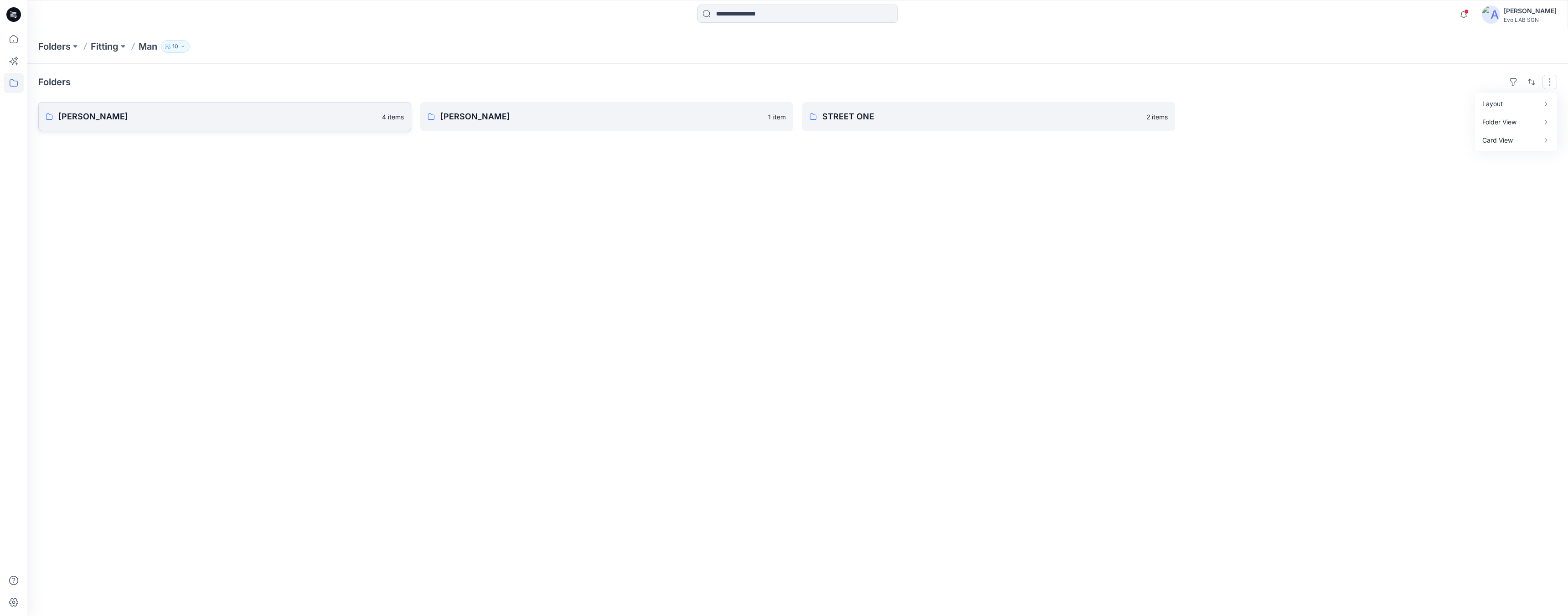
click at [360, 118] on p "DAWN" at bounding box center [217, 116] width 318 height 13
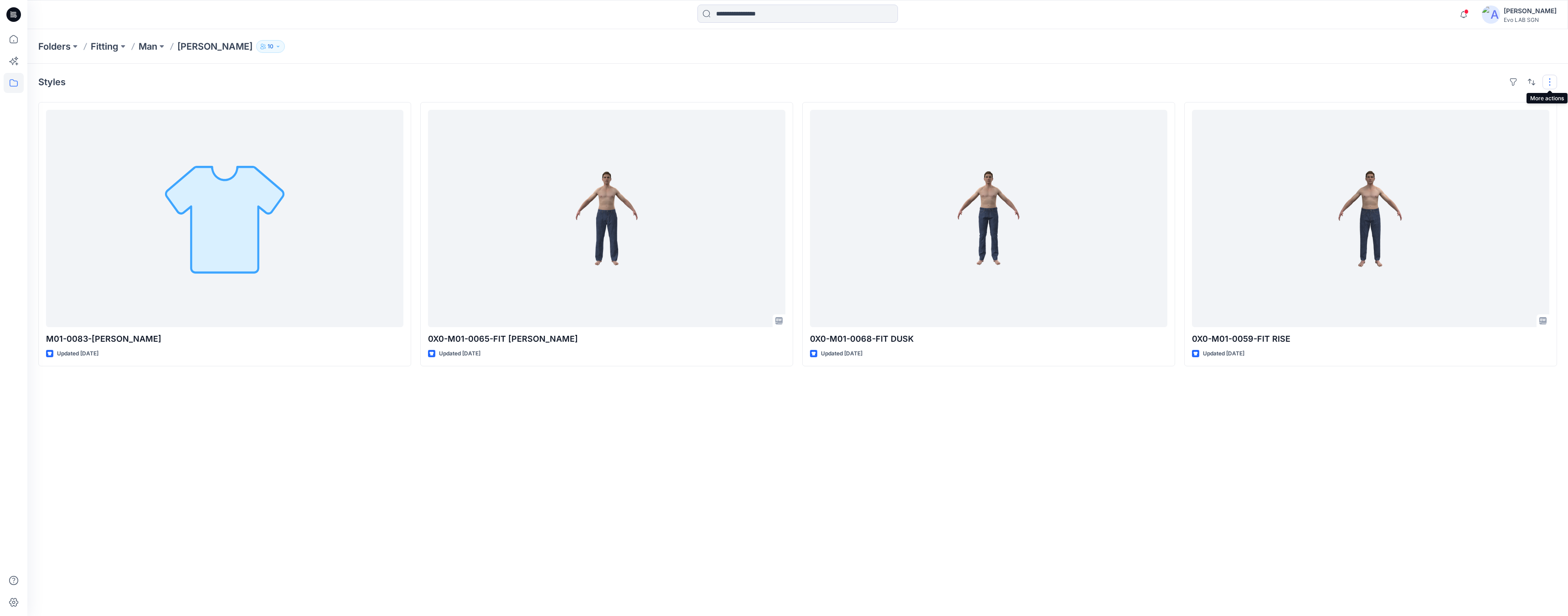
click at [991, 82] on button "button" at bounding box center [1550, 82] width 15 height 15
click at [991, 130] on button "Card Info" at bounding box center [1427, 131] width 88 height 18
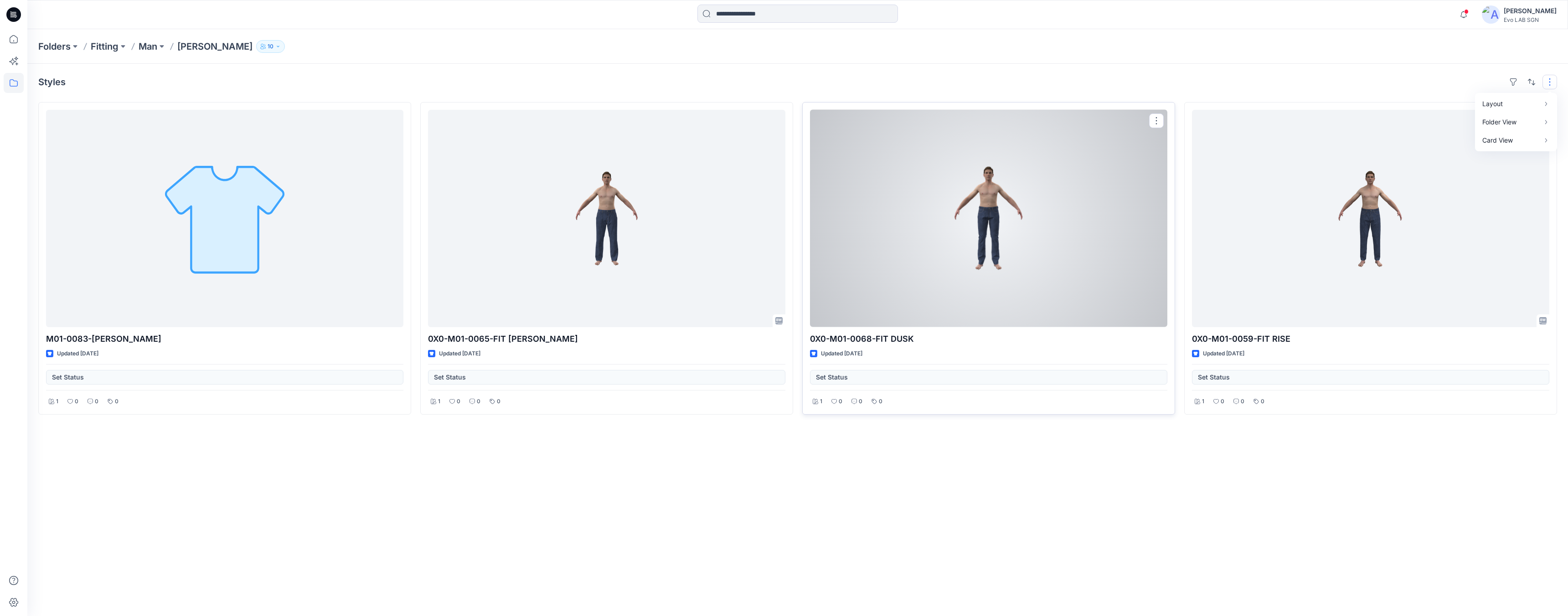
click at [957, 380] on div "Set Status" at bounding box center [989, 374] width 357 height 21
click at [866, 385] on div "0X0-M01-0068-FIT DUSK Updated 2 months ago Set Status 1 0 0 0" at bounding box center [989, 259] width 373 height 313
click at [840, 376] on div "Set Status" at bounding box center [989, 374] width 357 height 21
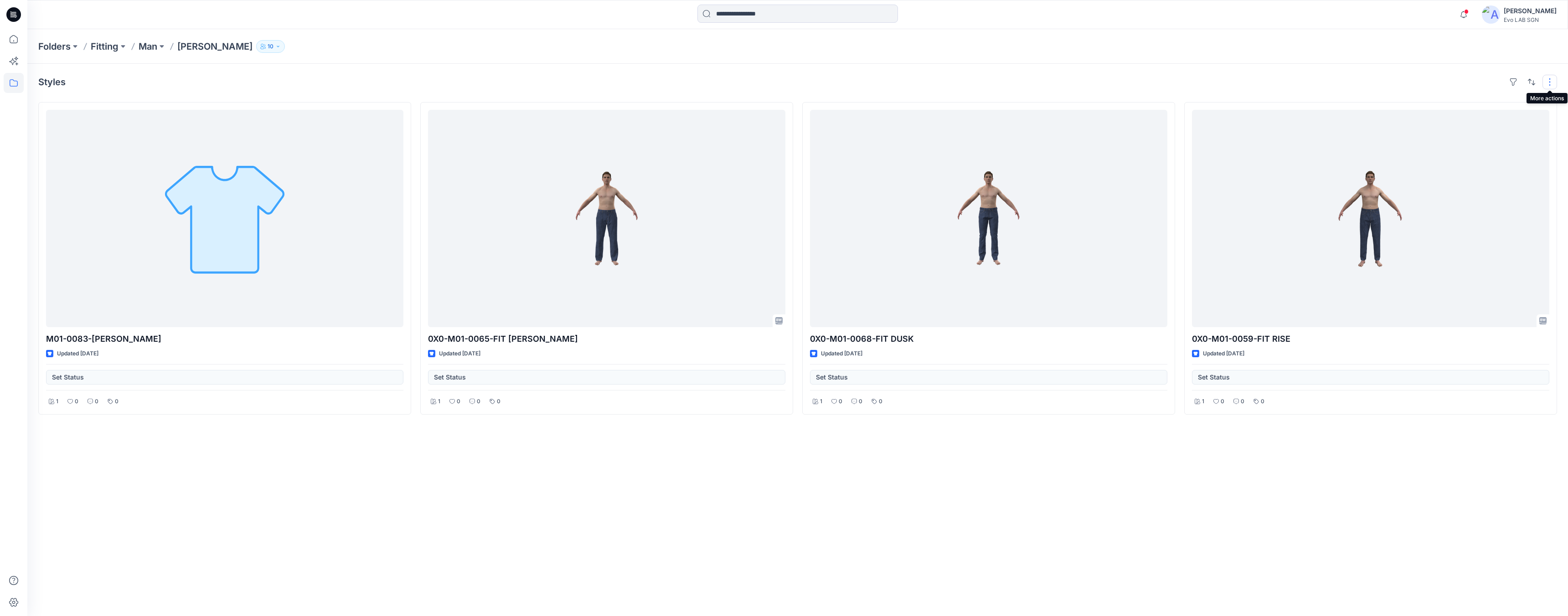
click at [991, 84] on button "button" at bounding box center [1550, 82] width 15 height 15
click at [991, 135] on p "Card" at bounding box center [1432, 131] width 46 height 11
click at [991, 131] on button "Card Info" at bounding box center [1427, 131] width 88 height 18
click at [991, 132] on p "Card" at bounding box center [1432, 131] width 46 height 11
click at [991, 111] on p "Compact" at bounding box center [1432, 113] width 46 height 11
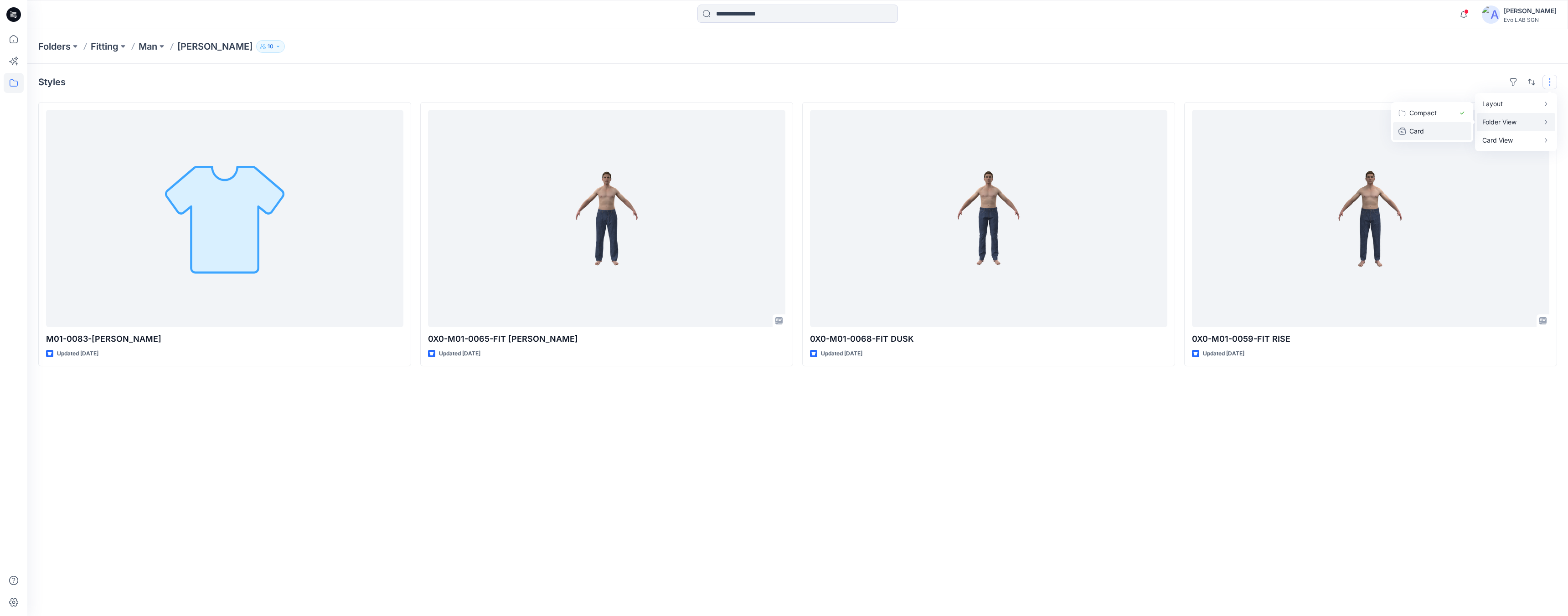
click at [991, 135] on p "Card" at bounding box center [1432, 131] width 46 height 11
click at [153, 50] on p "Man" at bounding box center [148, 46] width 19 height 13
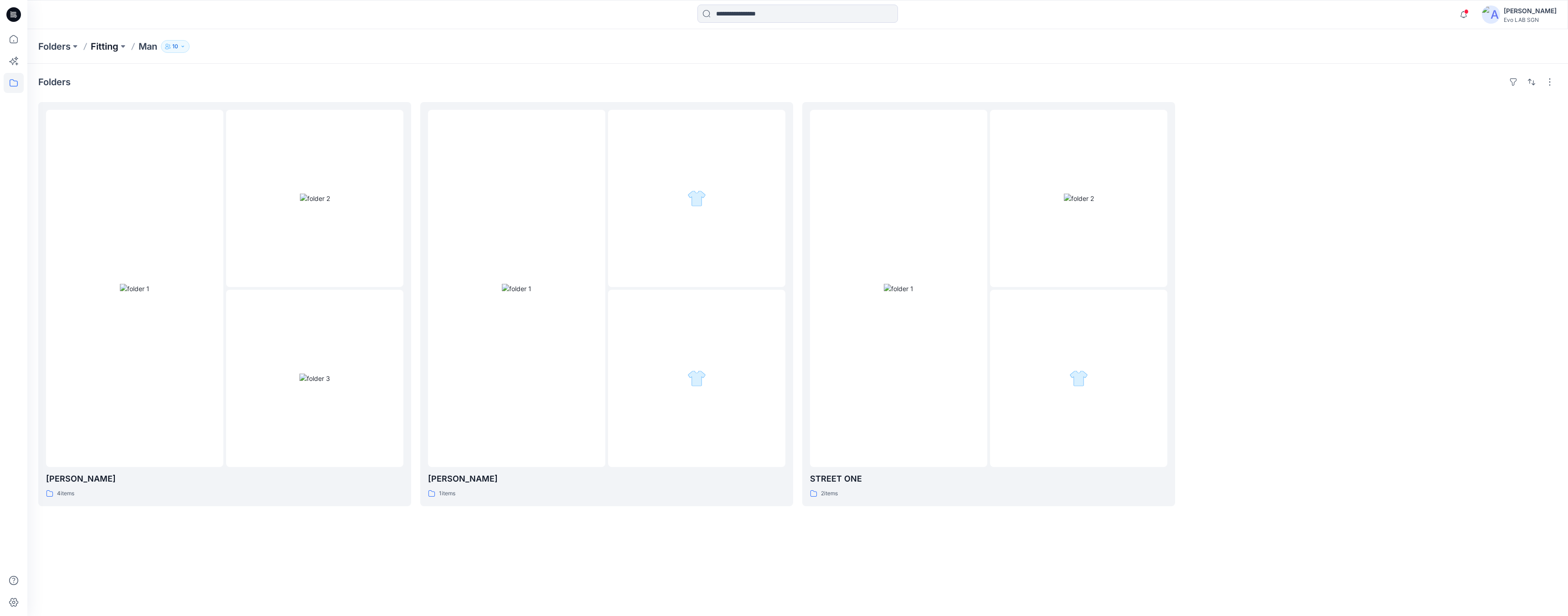
click at [97, 48] on p "Fitting" at bounding box center [105, 46] width 28 height 13
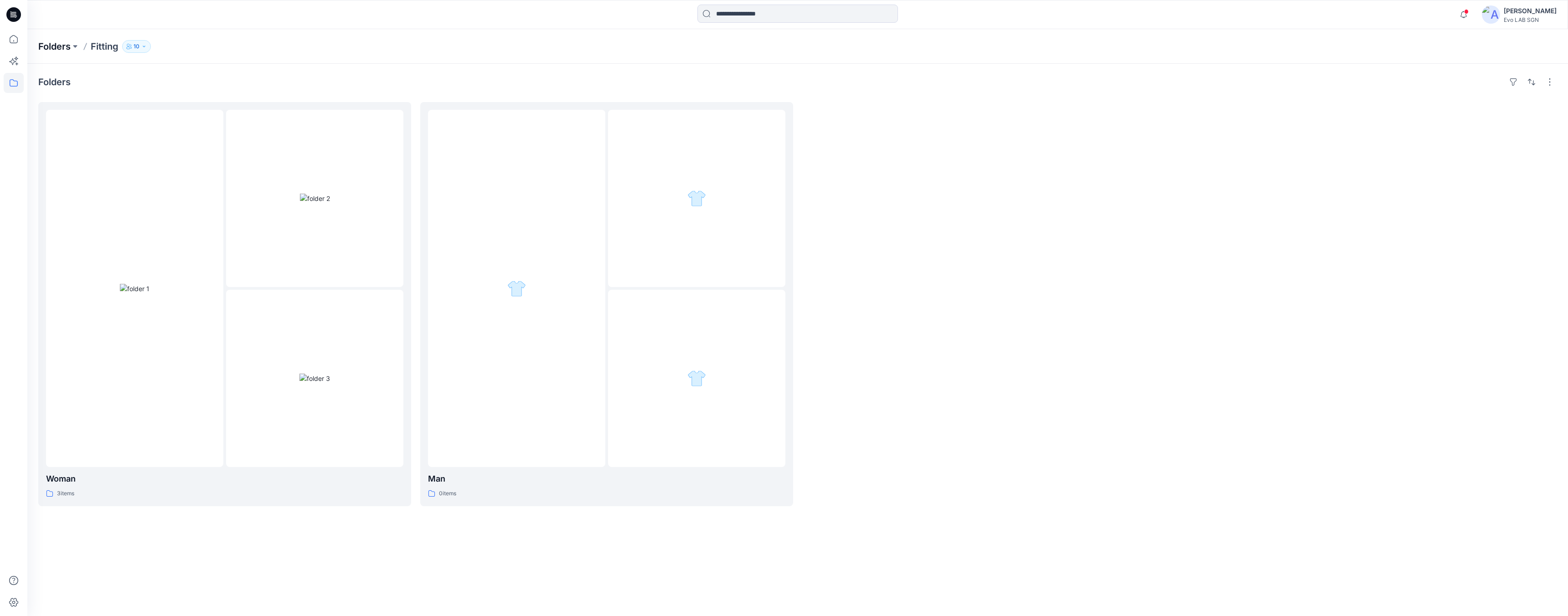
click at [55, 47] on p "Folders" at bounding box center [54, 46] width 32 height 13
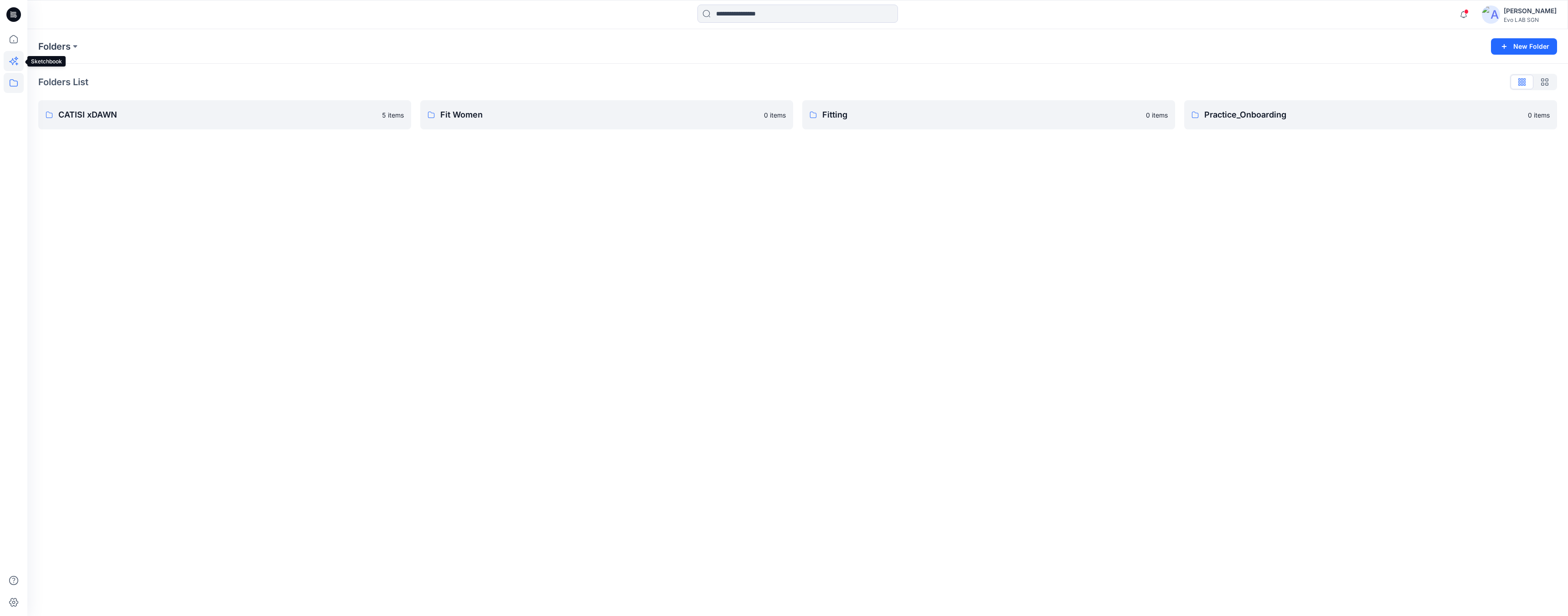
click at [12, 64] on icon at bounding box center [13, 61] width 20 height 20
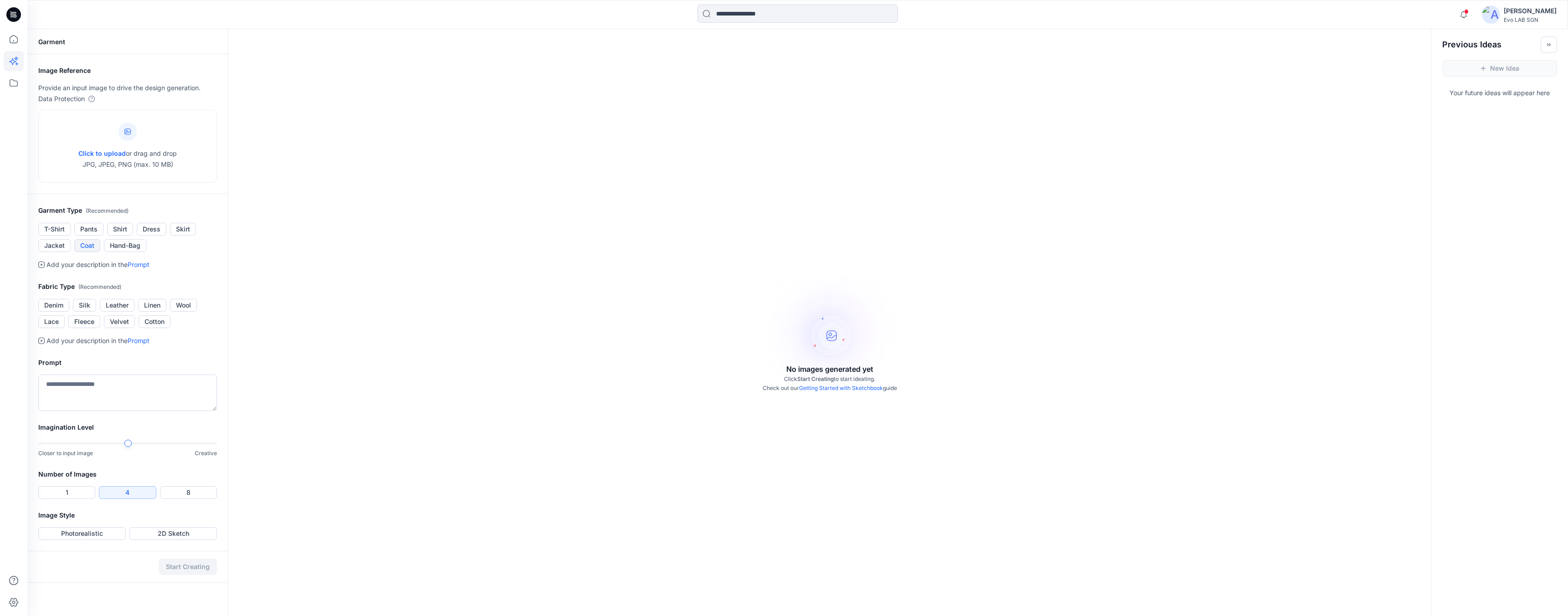
click at [92, 248] on button "Coat" at bounding box center [87, 245] width 26 height 13
click at [58, 304] on button "Denim" at bounding box center [54, 305] width 31 height 13
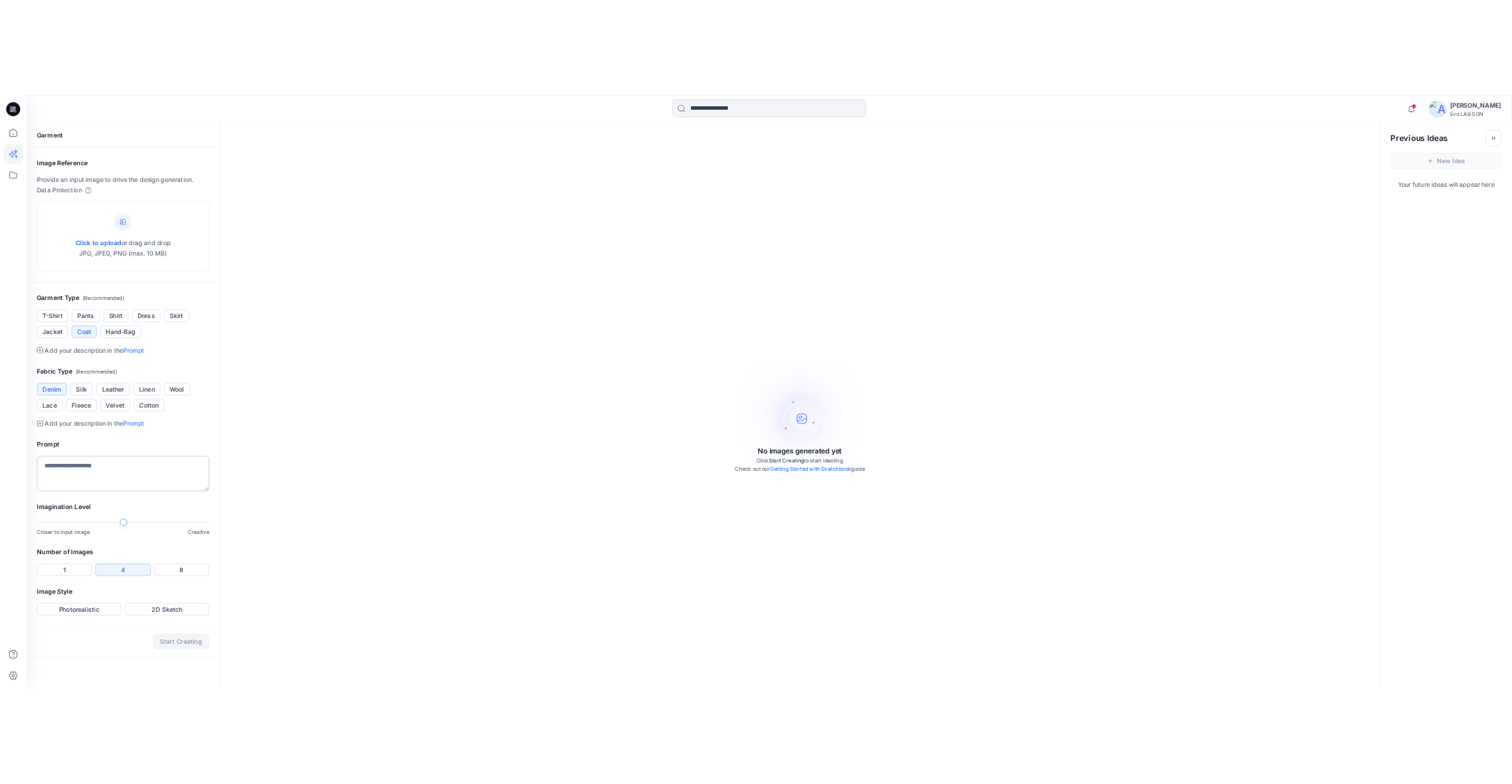
scroll to position [45, 0]
